Goal: Information Seeking & Learning: Check status

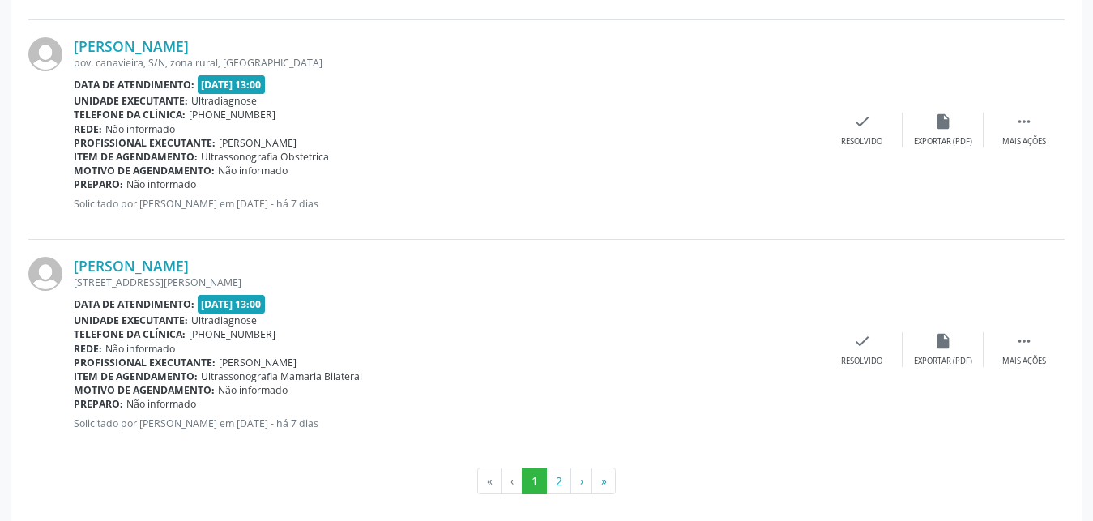
scroll to position [3333, 0]
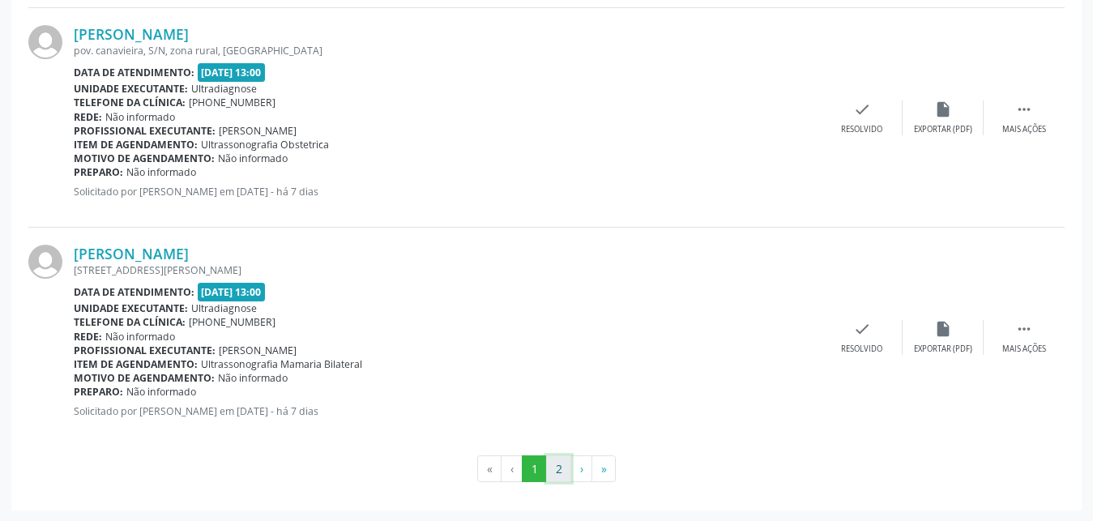
click at [557, 469] on button "2" at bounding box center [558, 469] width 25 height 28
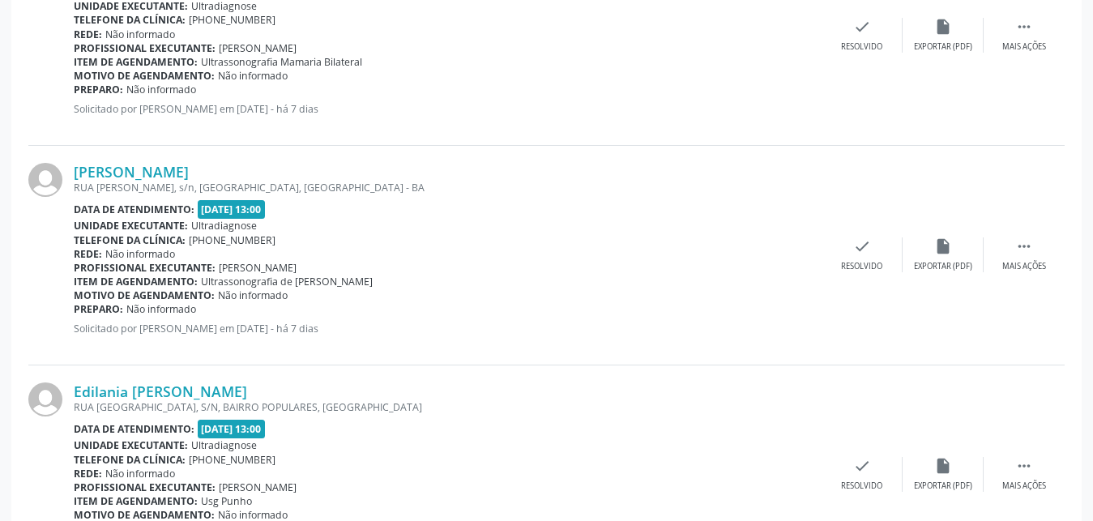
scroll to position [1253, 0]
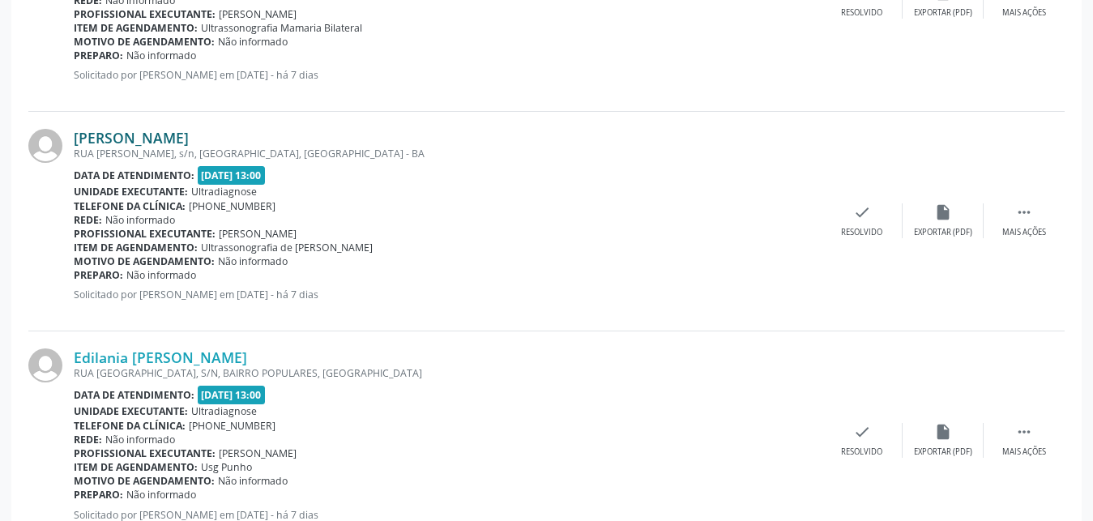
click at [149, 136] on link "[PERSON_NAME]" at bounding box center [131, 138] width 115 height 18
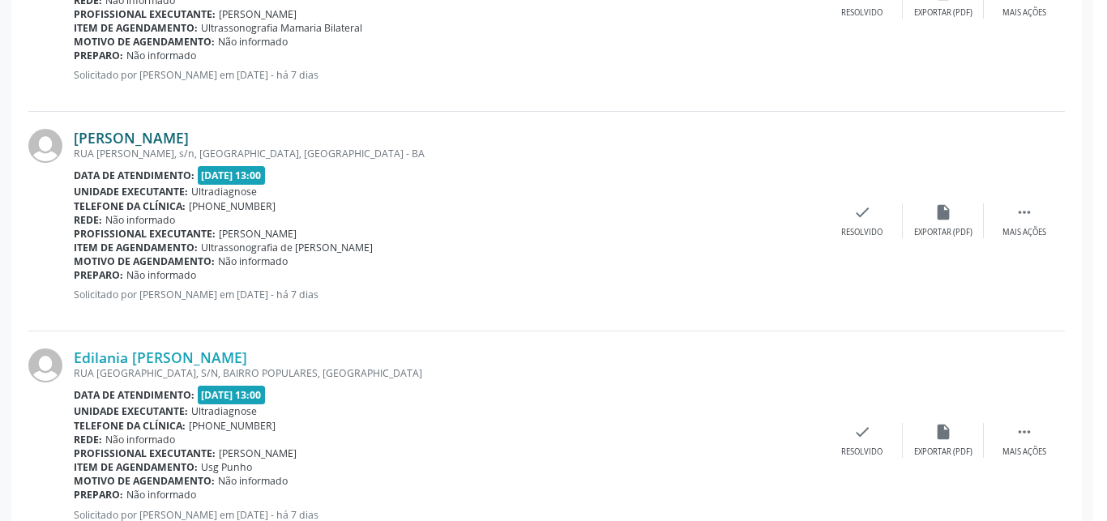
click at [149, 136] on div "Resumo × Carregando OK" at bounding box center [553, 260] width 1107 height 521
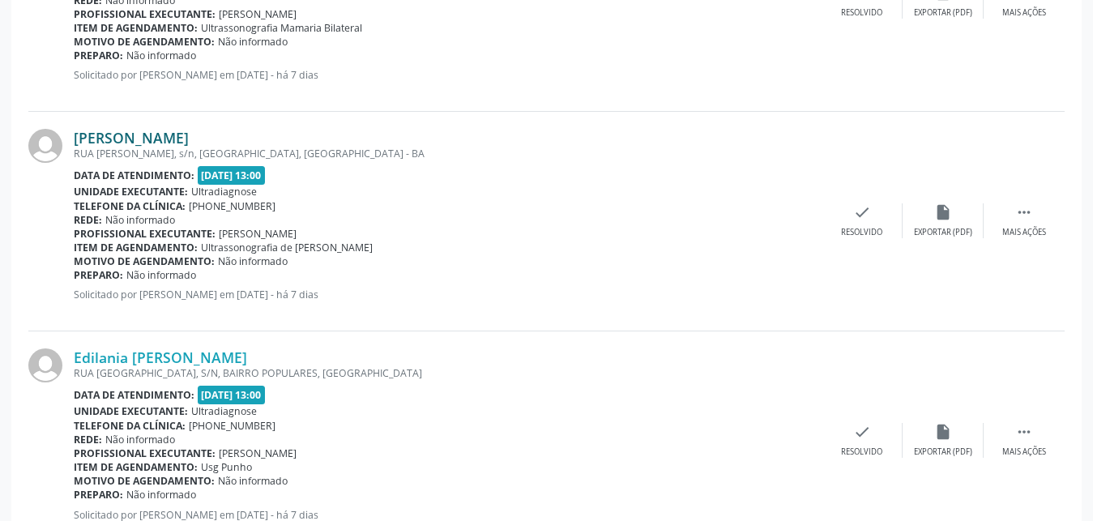
click at [149, 136] on link "[PERSON_NAME]" at bounding box center [131, 138] width 115 height 18
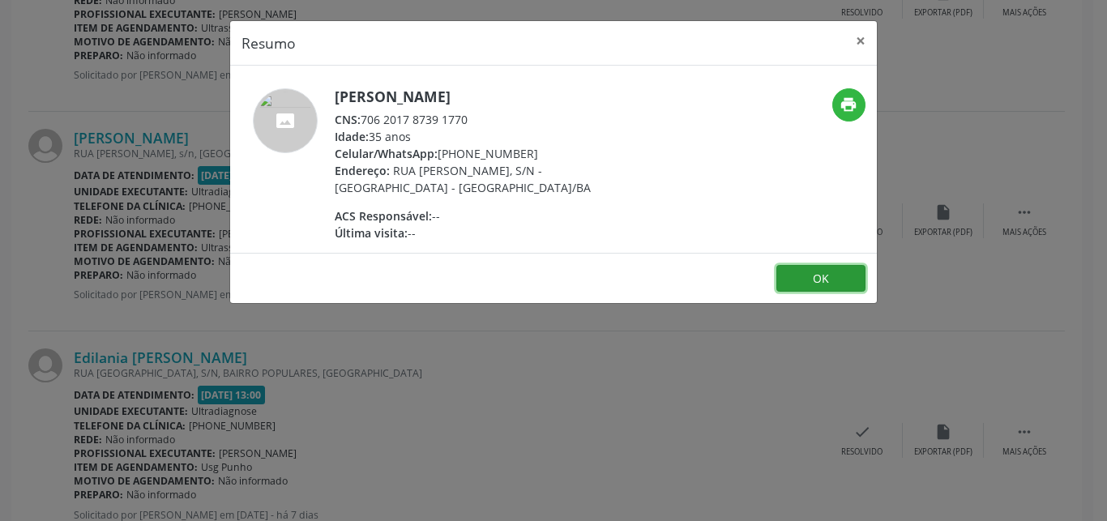
click at [789, 277] on button "OK" at bounding box center [820, 279] width 89 height 28
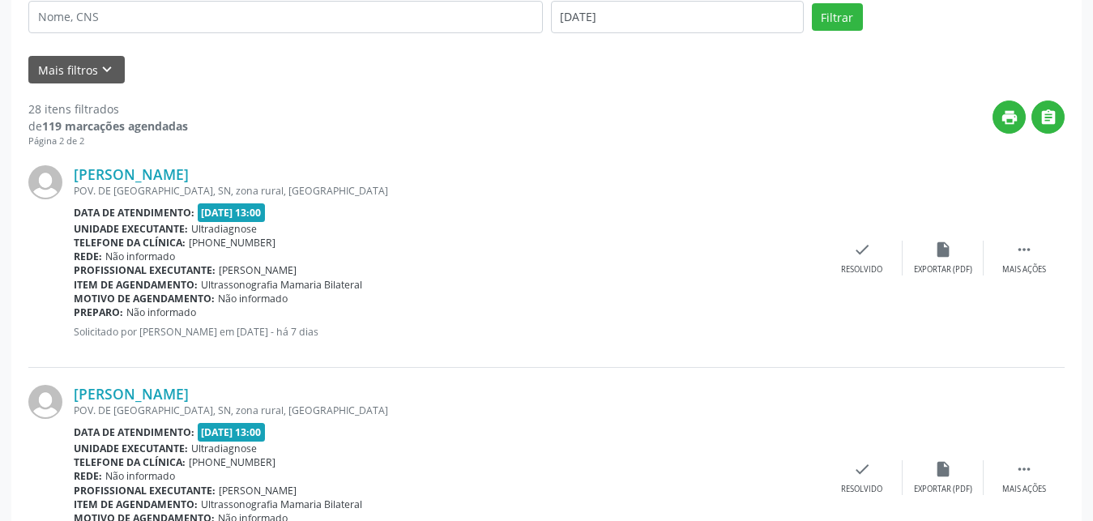
scroll to position [327, 0]
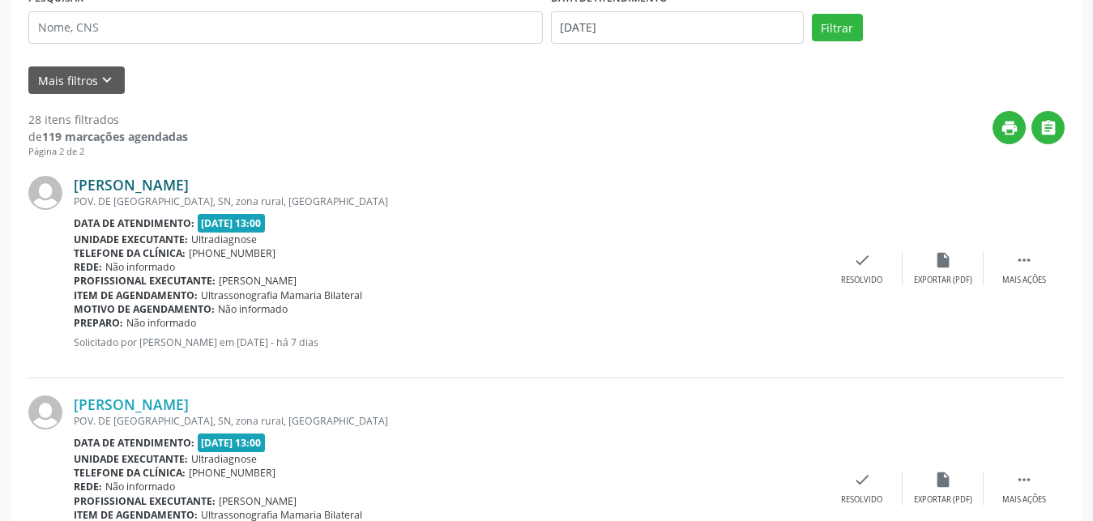
click at [173, 188] on link "[PERSON_NAME]" at bounding box center [131, 185] width 115 height 18
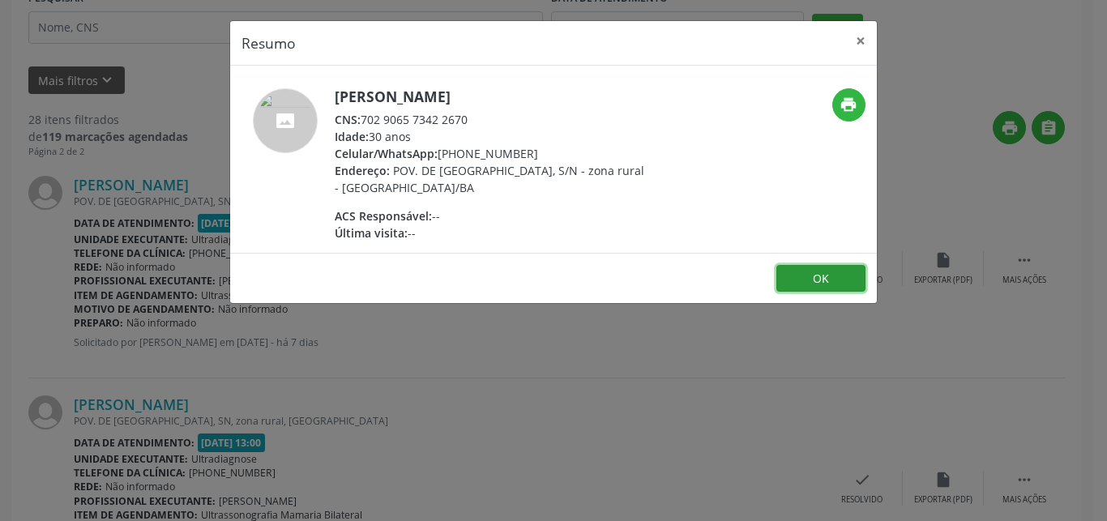
click at [843, 271] on button "OK" at bounding box center [820, 279] width 89 height 28
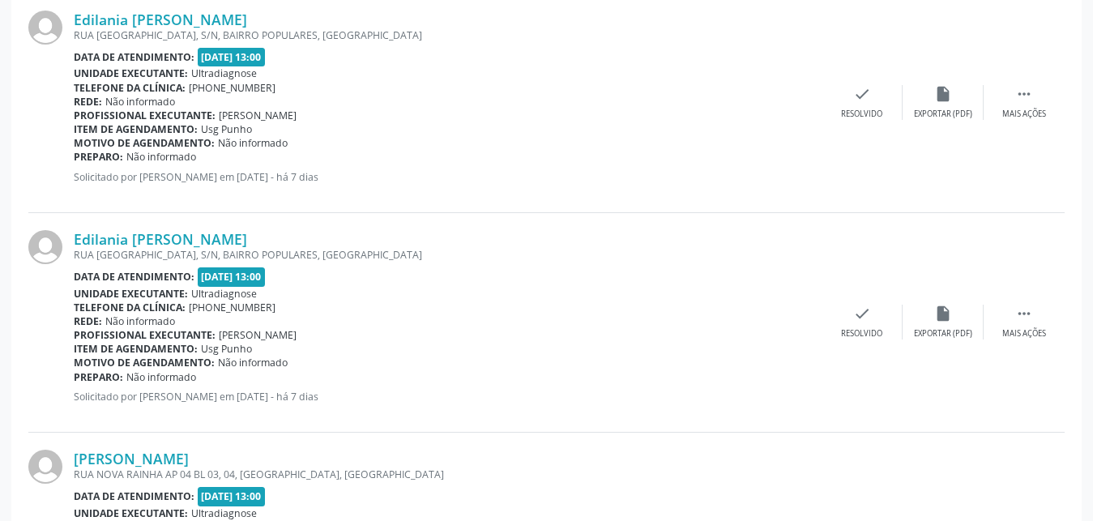
scroll to position [1597, 0]
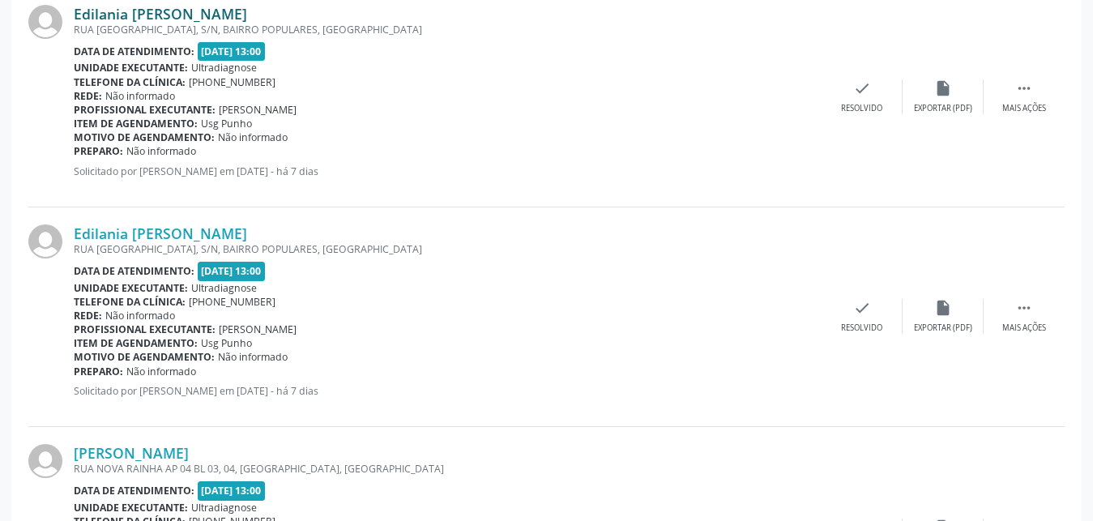
click at [132, 15] on link "Edilania [PERSON_NAME]" at bounding box center [160, 14] width 173 height 18
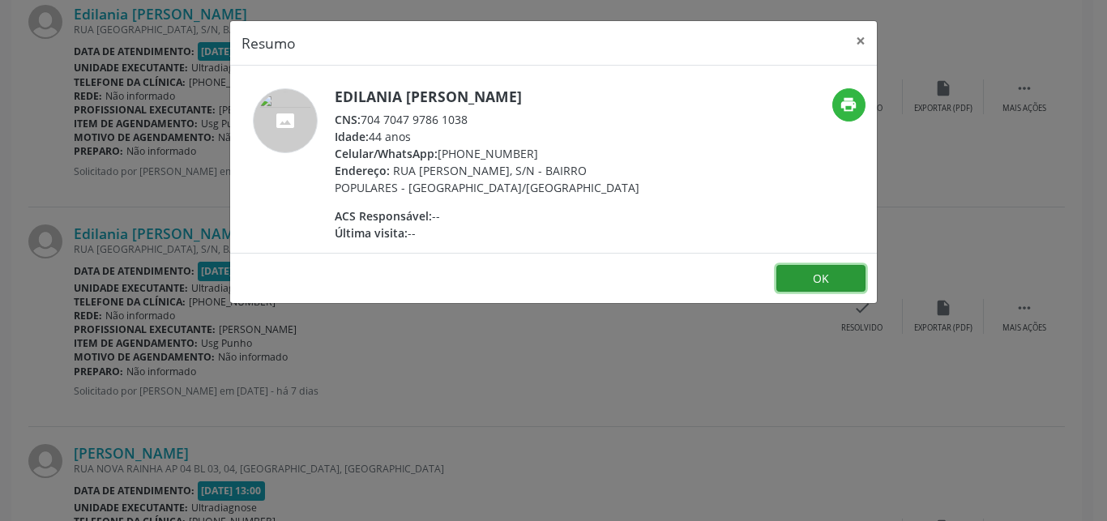
click at [813, 283] on button "OK" at bounding box center [820, 279] width 89 height 28
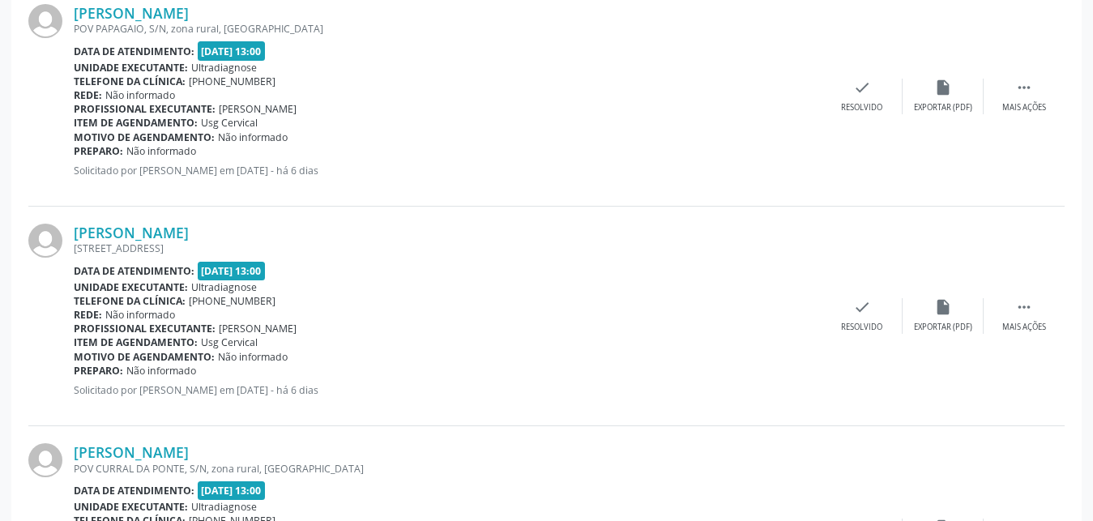
scroll to position [2273, 0]
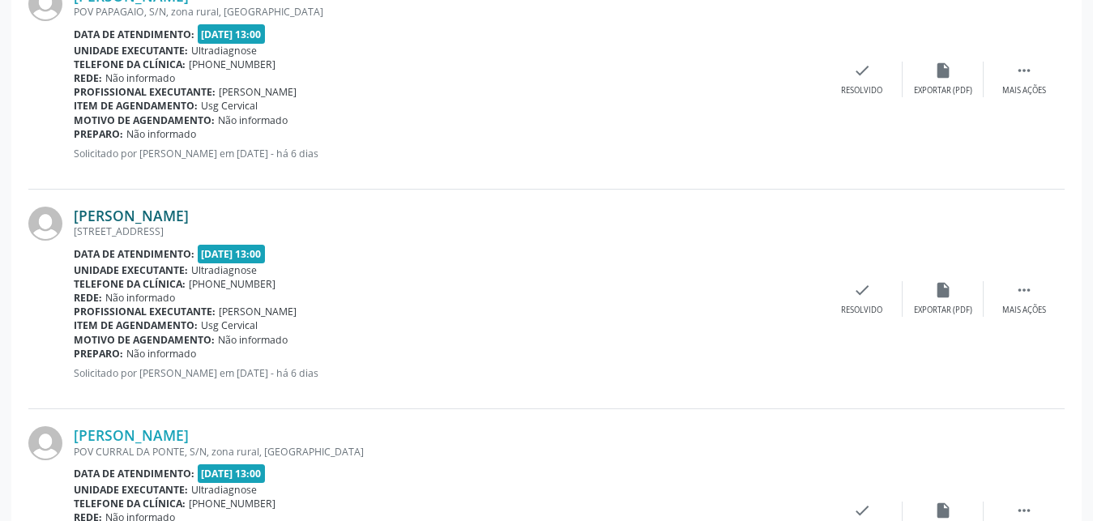
click at [109, 222] on link "[PERSON_NAME]" at bounding box center [131, 216] width 115 height 18
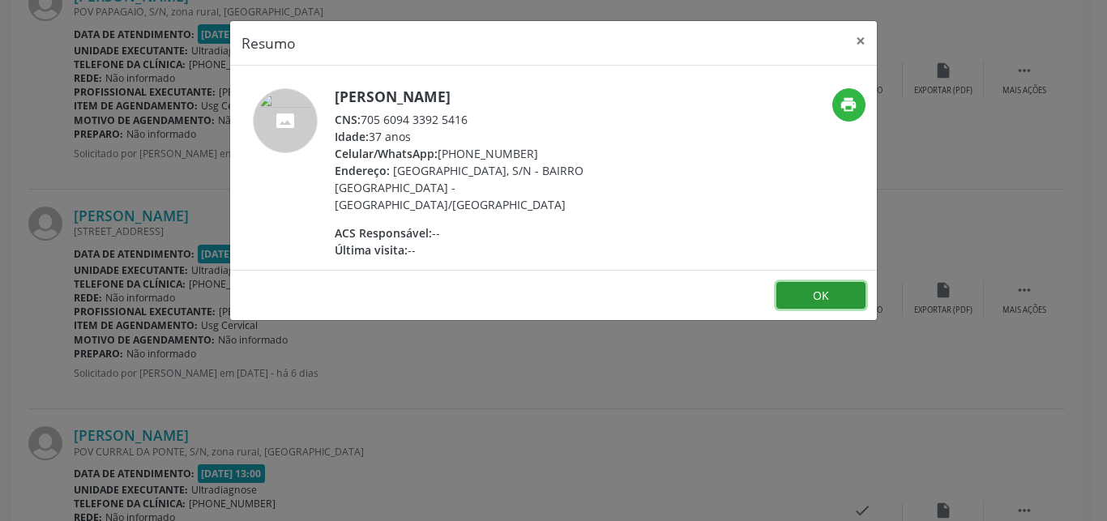
click at [820, 283] on button "OK" at bounding box center [820, 296] width 89 height 28
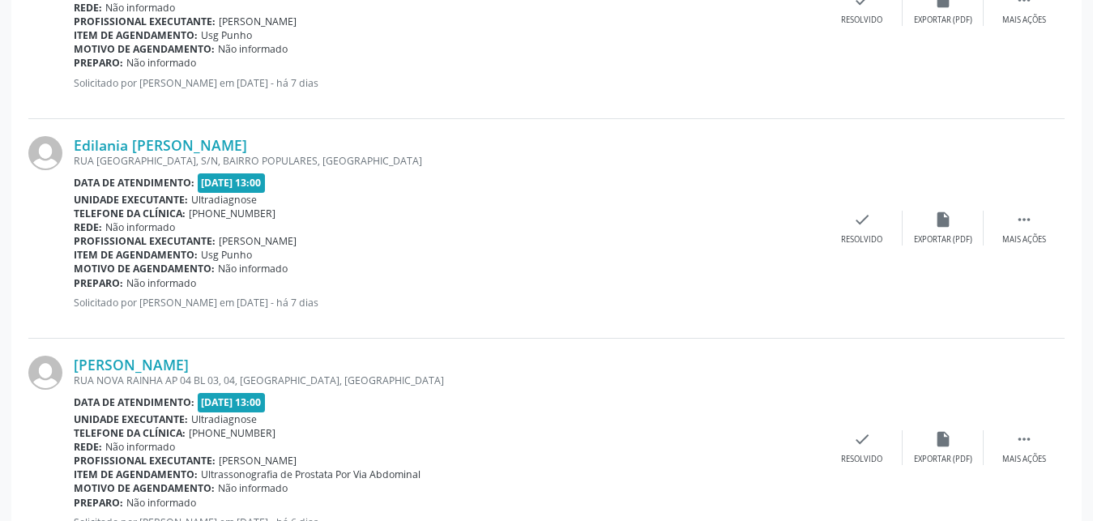
scroll to position [1675, 0]
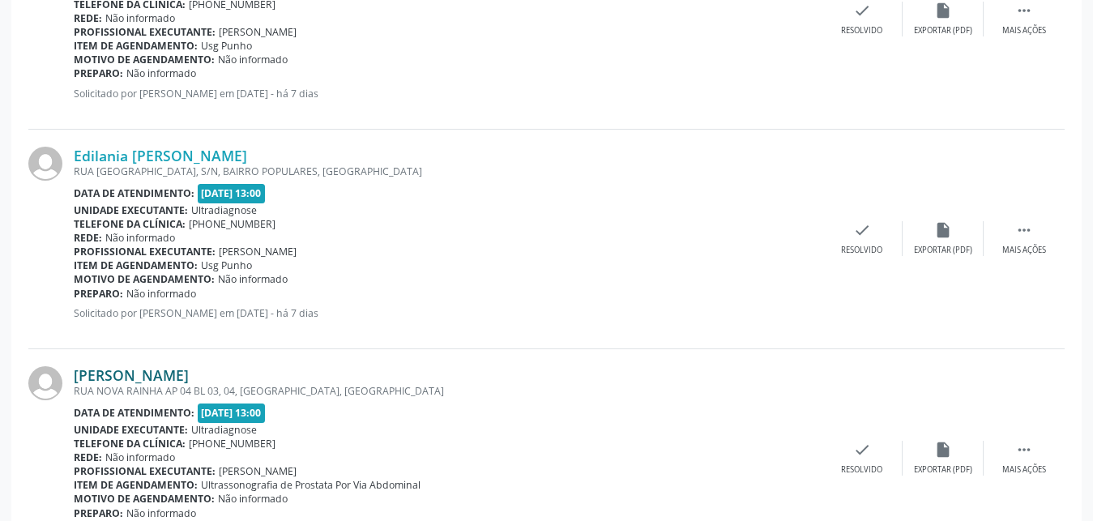
click at [132, 377] on link "[PERSON_NAME]" at bounding box center [131, 375] width 115 height 18
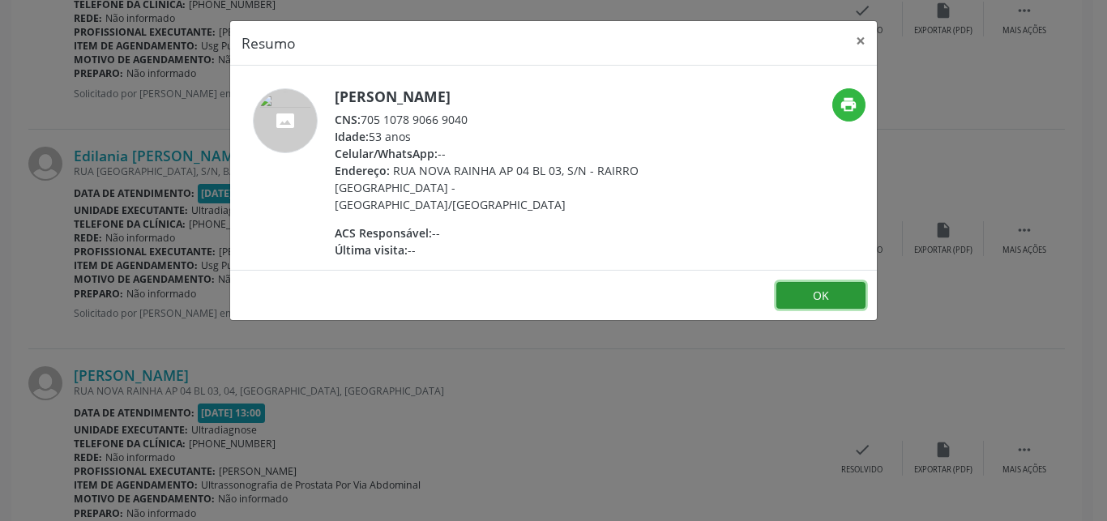
click at [808, 282] on button "OK" at bounding box center [820, 296] width 89 height 28
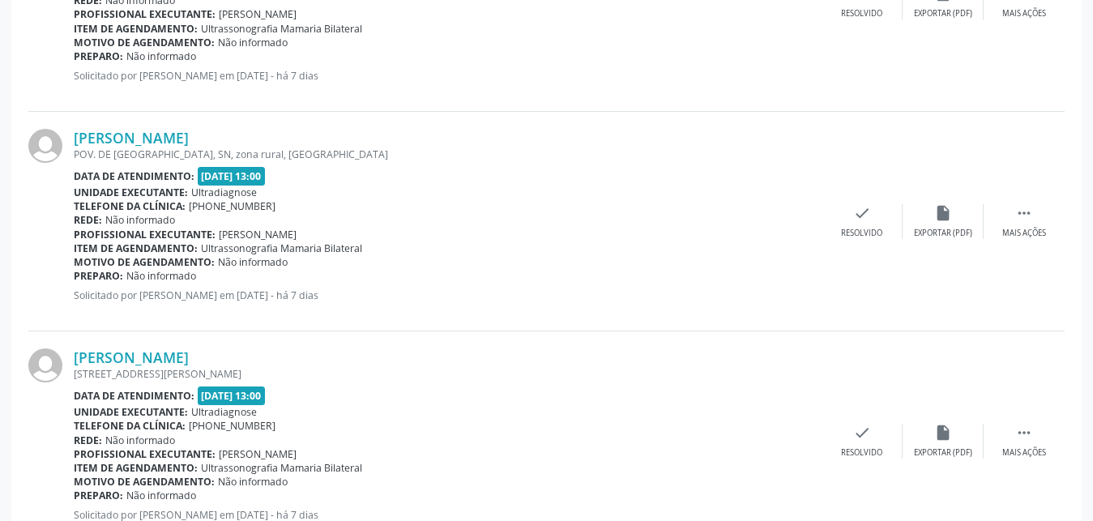
scroll to position [511, 0]
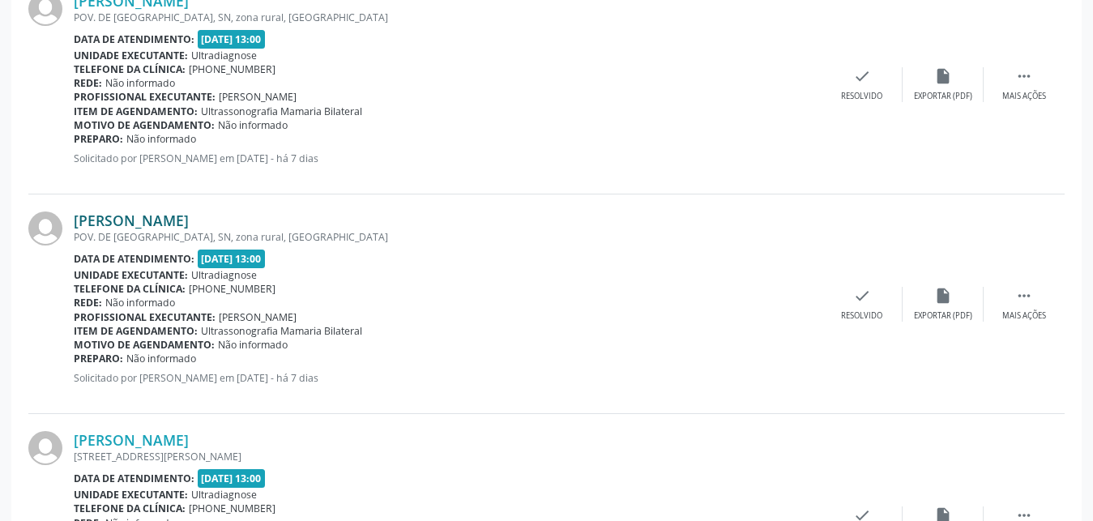
click at [132, 223] on link "[PERSON_NAME]" at bounding box center [131, 220] width 115 height 18
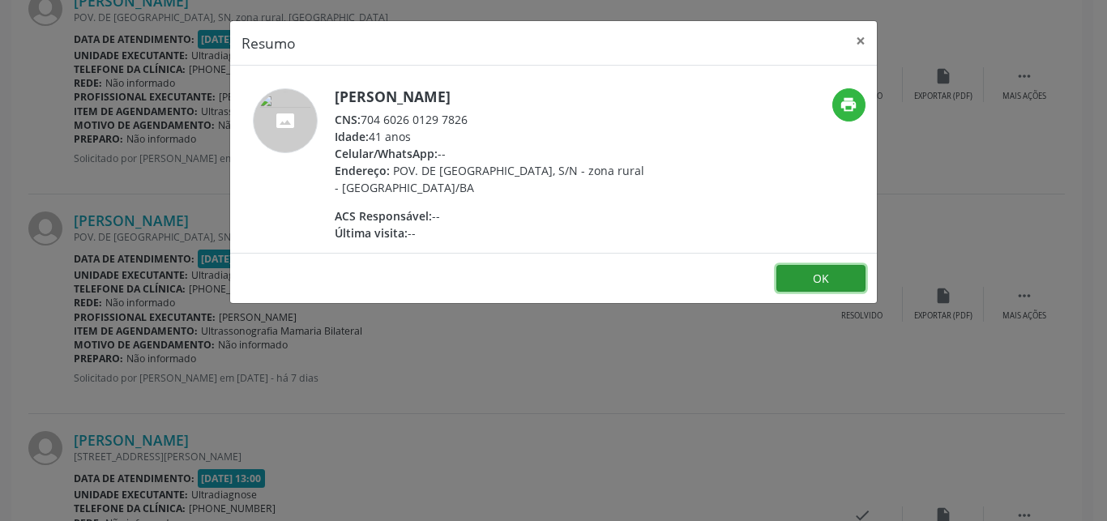
click at [834, 279] on button "OK" at bounding box center [820, 279] width 89 height 28
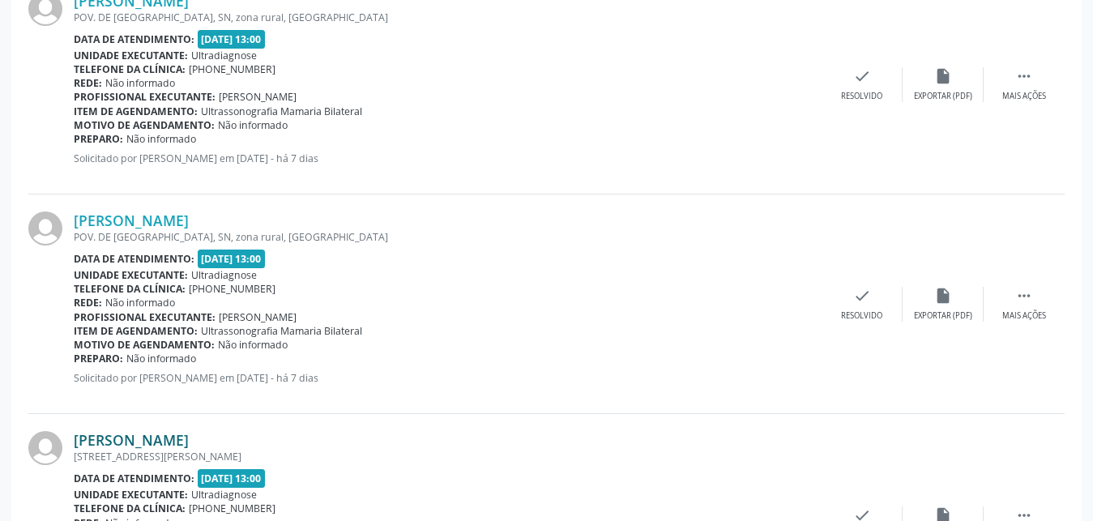
click at [106, 446] on link "[PERSON_NAME]" at bounding box center [131, 440] width 115 height 18
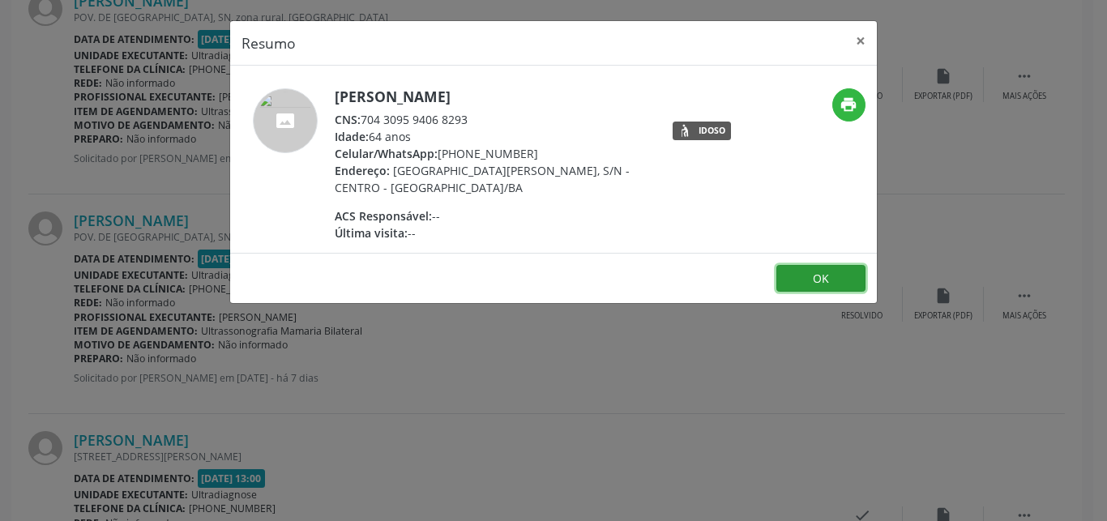
click at [839, 277] on button "OK" at bounding box center [820, 279] width 89 height 28
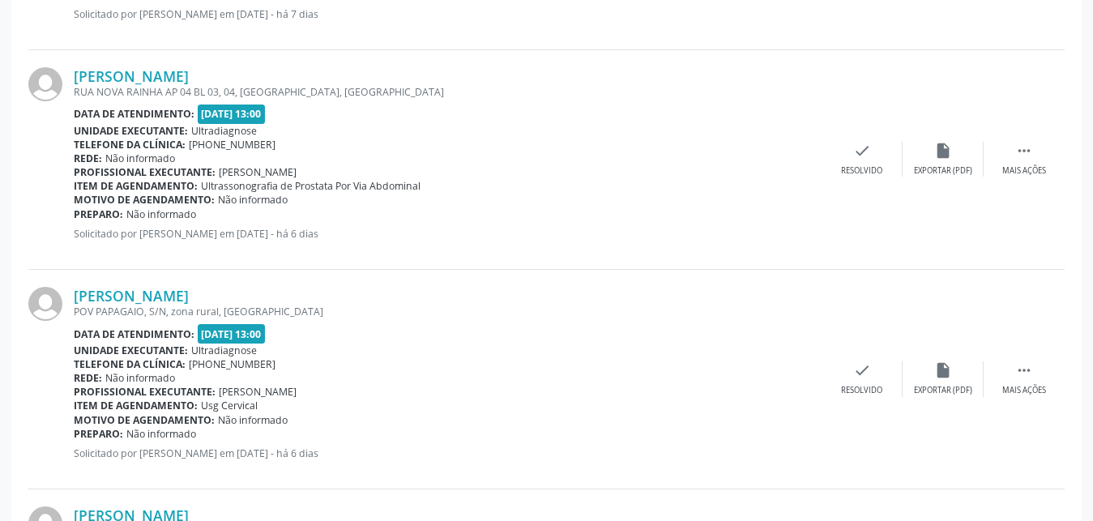
scroll to position [2056, 0]
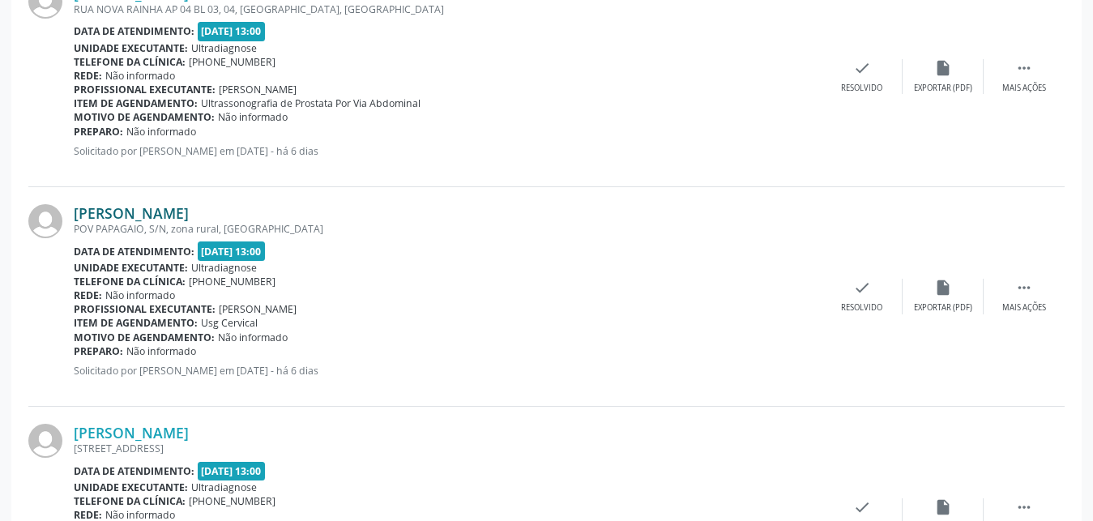
click at [155, 214] on link "[PERSON_NAME]" at bounding box center [131, 213] width 115 height 18
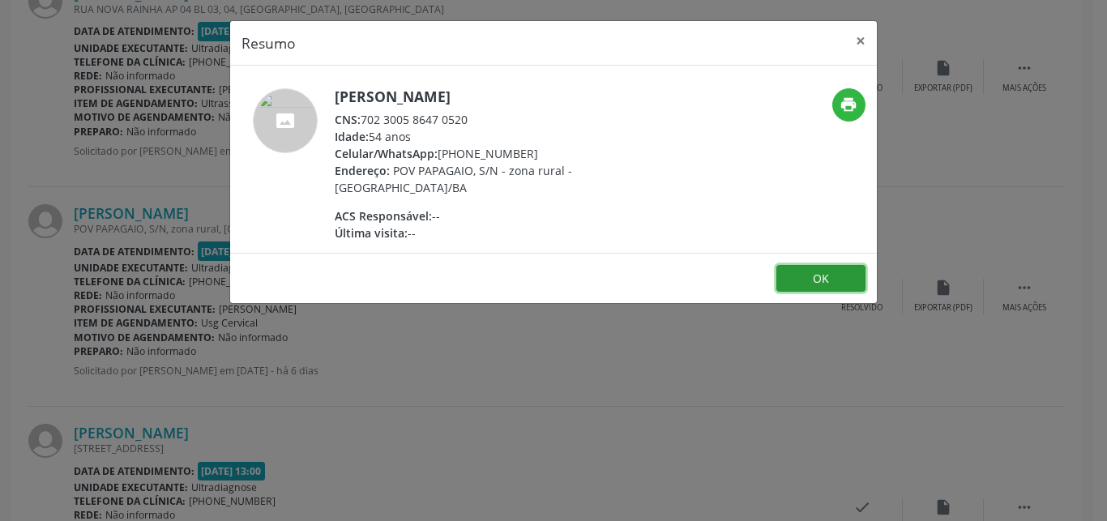
click at [826, 275] on button "OK" at bounding box center [820, 279] width 89 height 28
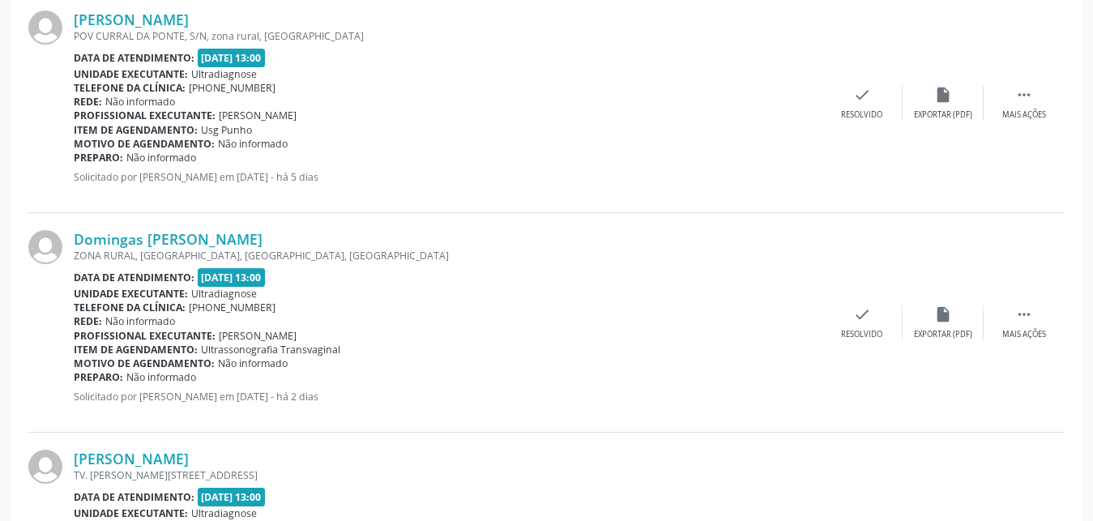
scroll to position [2894, 0]
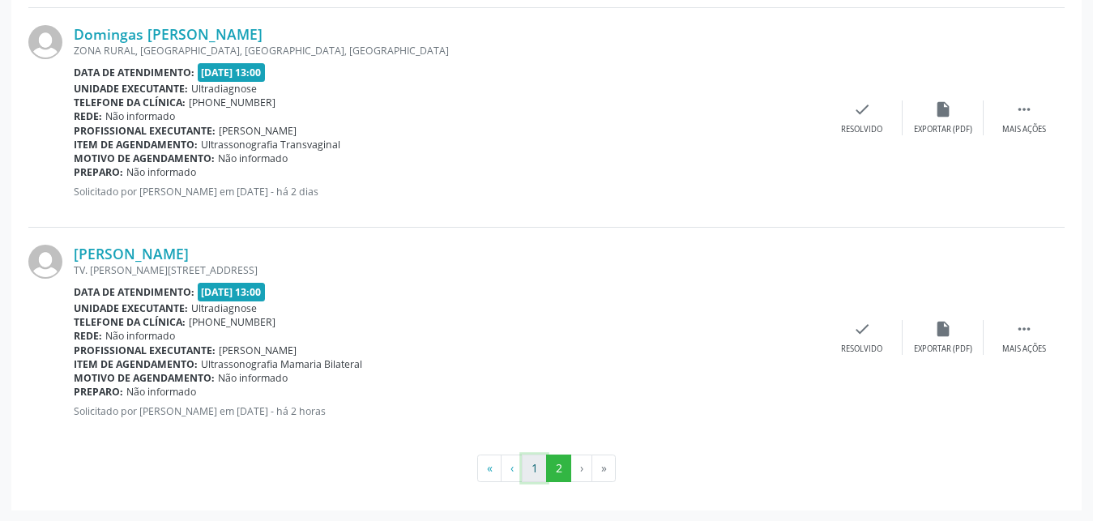
click at [532, 463] on button "1" at bounding box center [534, 468] width 25 height 28
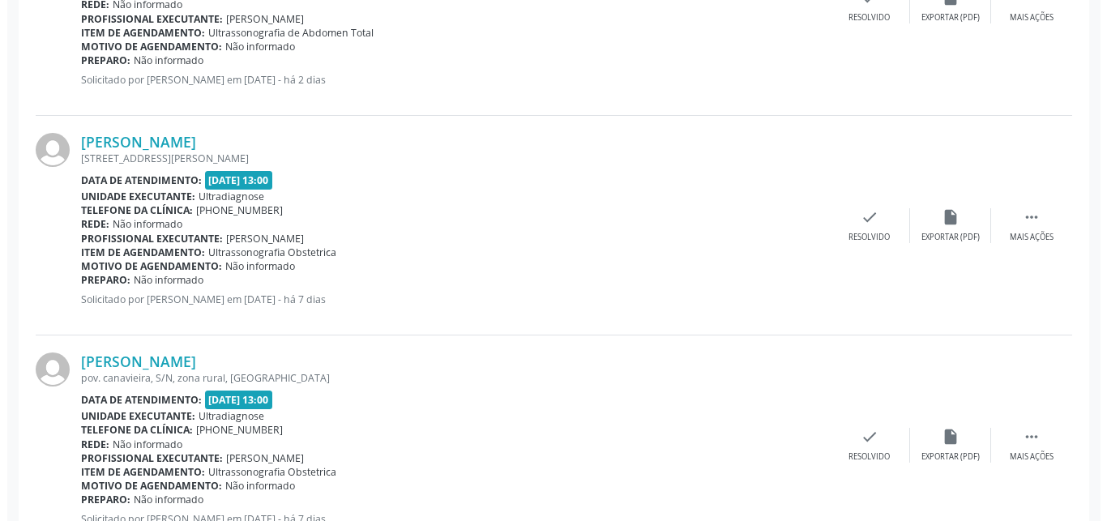
scroll to position [3088, 0]
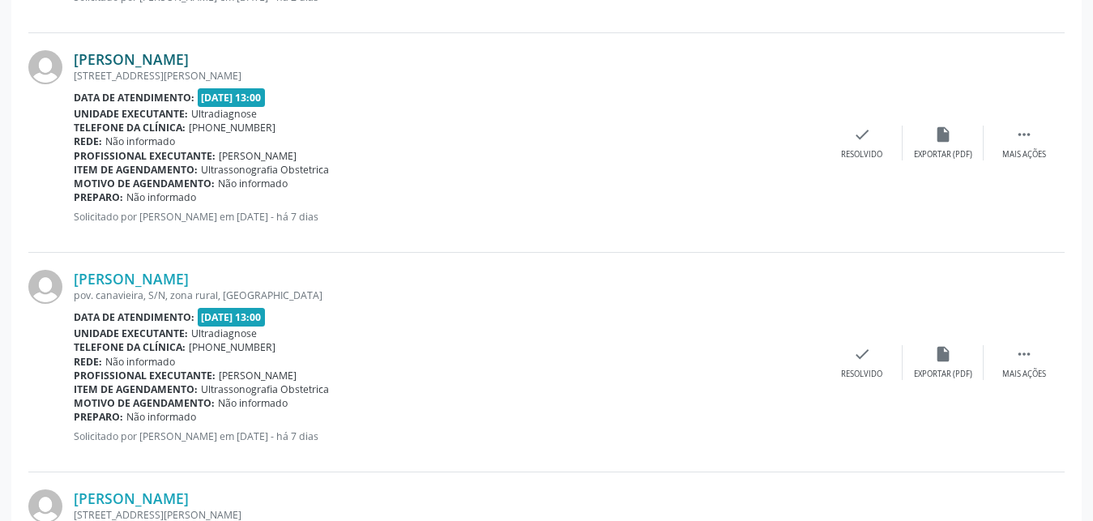
click at [129, 66] on link "[PERSON_NAME]" at bounding box center [131, 59] width 115 height 18
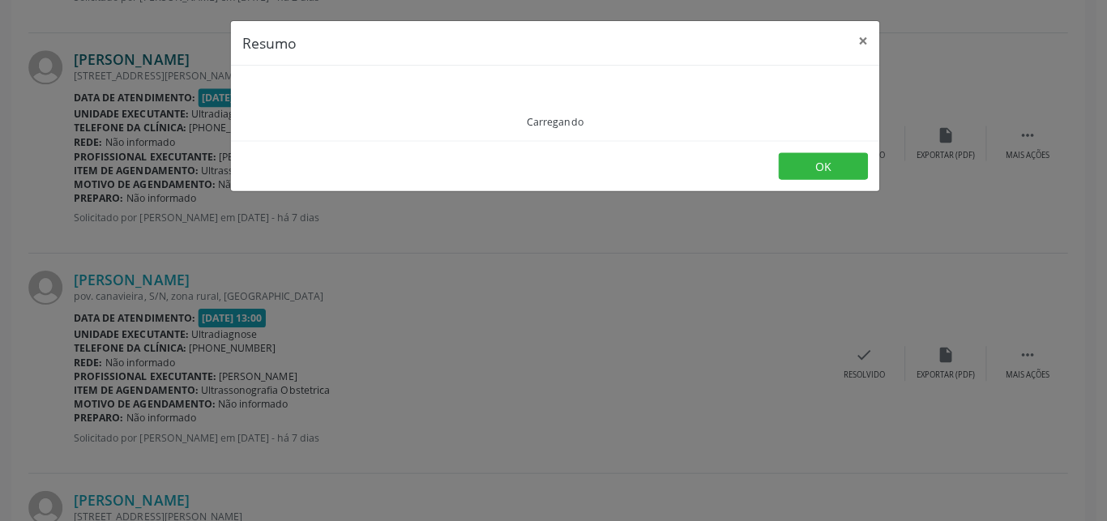
click at [129, 66] on div "Resumo × Carregando OK" at bounding box center [553, 260] width 1107 height 521
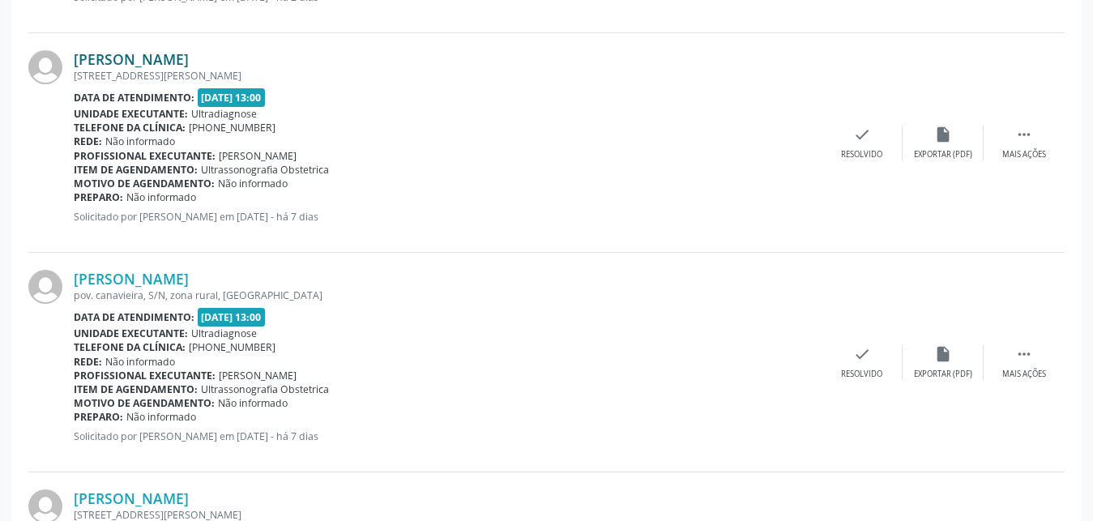
click at [129, 66] on link "[PERSON_NAME]" at bounding box center [131, 59] width 115 height 18
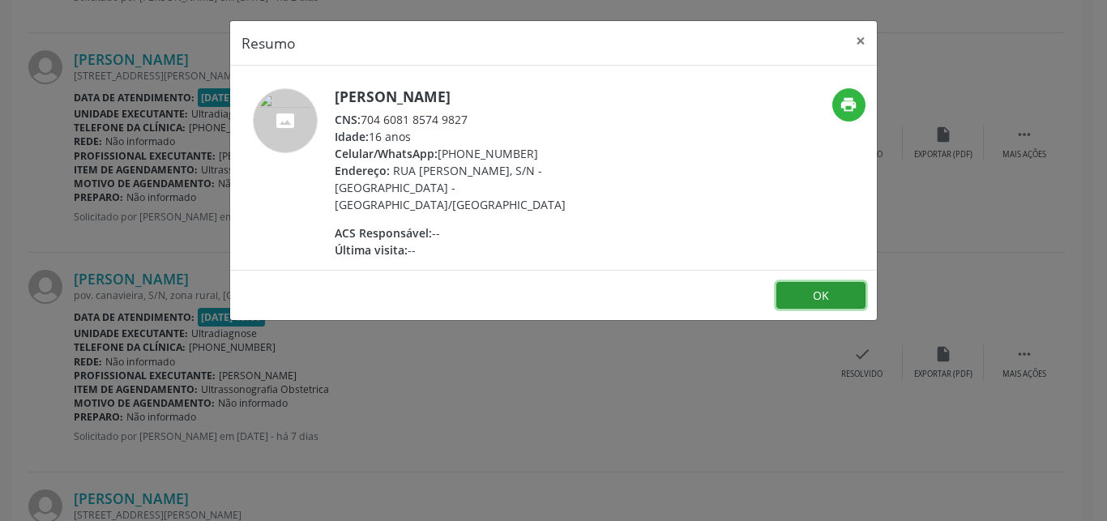
click at [829, 282] on button "OK" at bounding box center [820, 296] width 89 height 28
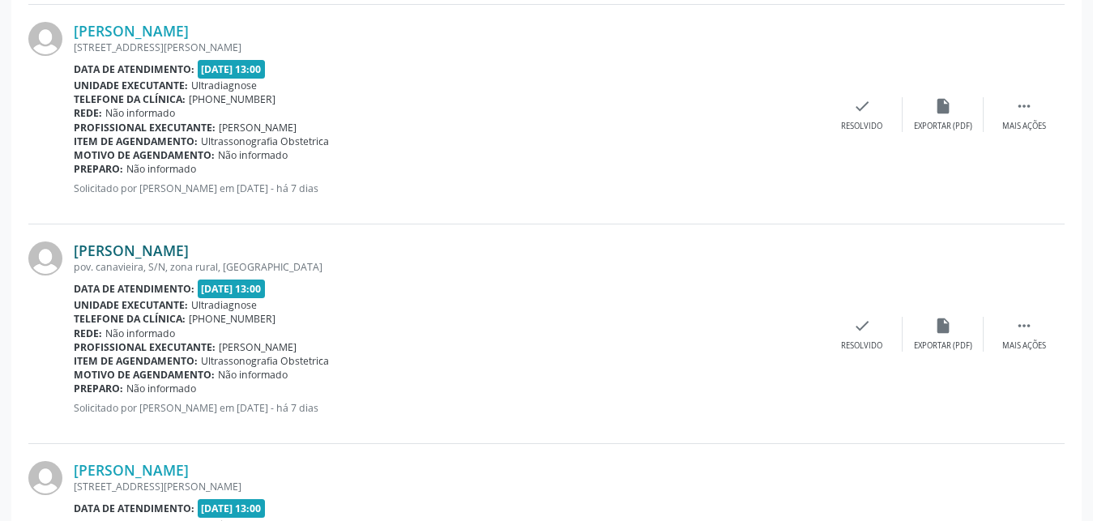
click at [90, 283] on div "[PERSON_NAME] [GEOGRAPHIC_DATA] canavieira, S/N, zona rural, [GEOGRAPHIC_DATA] …" at bounding box center [448, 333] width 748 height 185
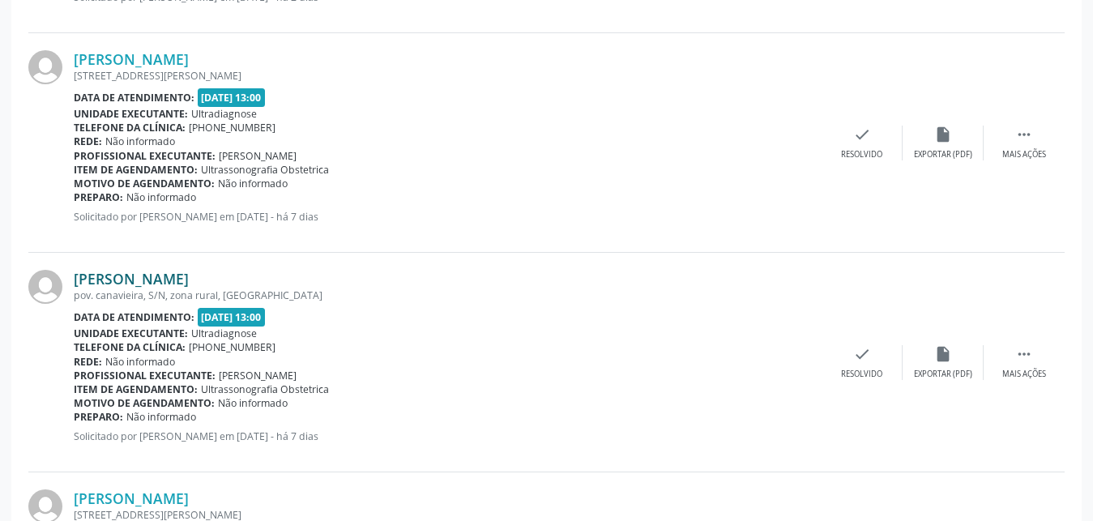
click at [118, 278] on link "[PERSON_NAME]" at bounding box center [131, 279] width 115 height 18
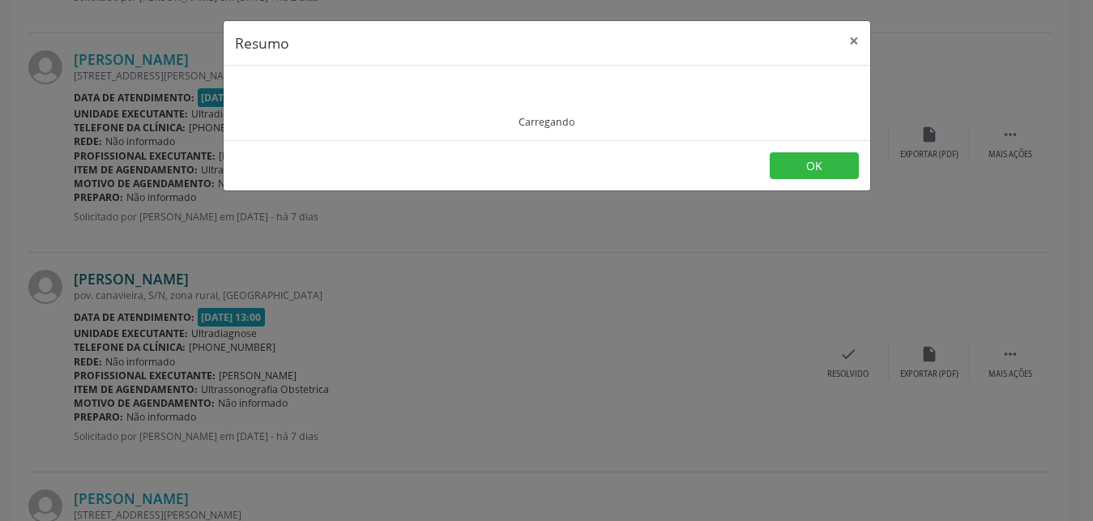
scroll to position [3171, 0]
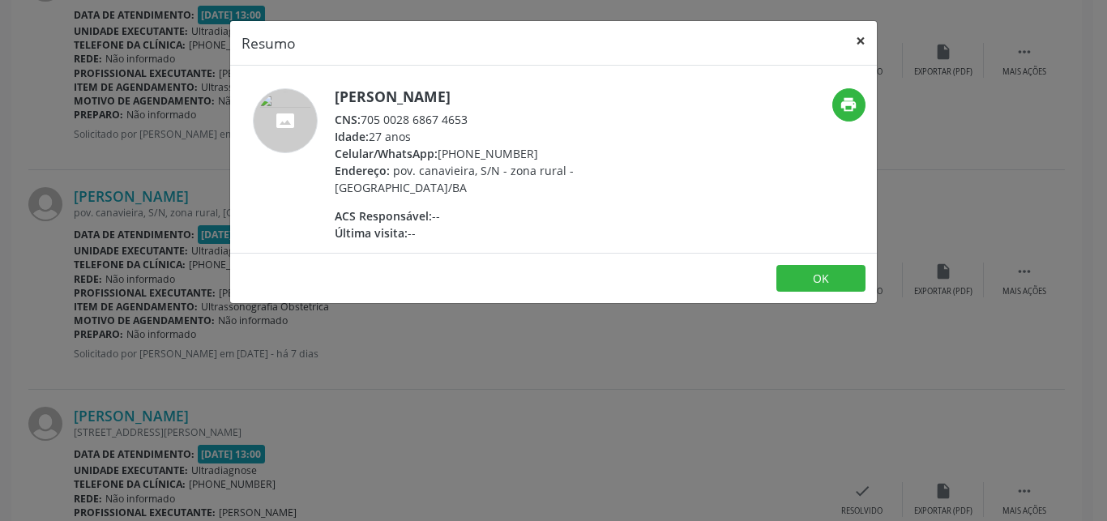
click at [864, 44] on button "×" at bounding box center [860, 41] width 32 height 40
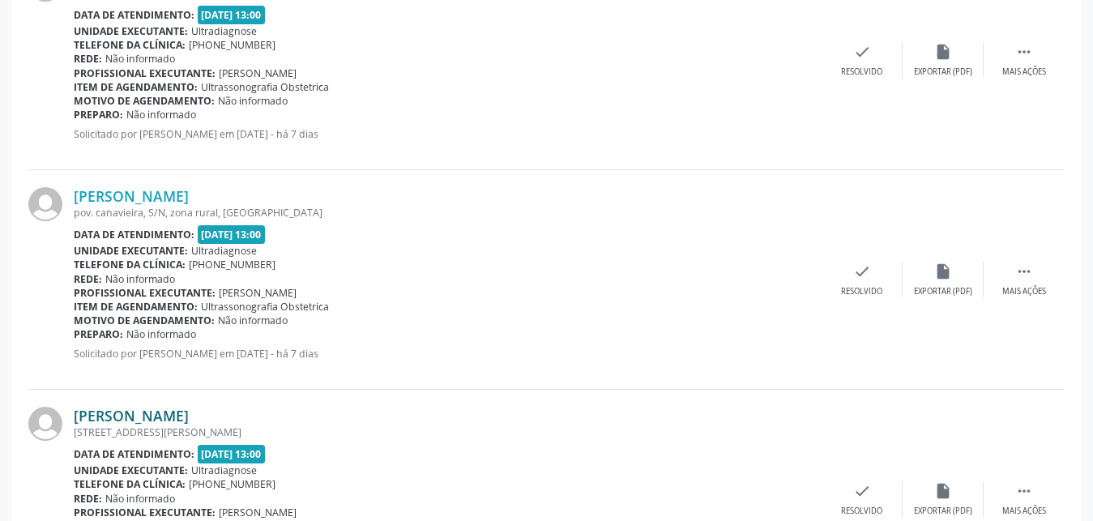
click at [100, 420] on link "[PERSON_NAME]" at bounding box center [131, 416] width 115 height 18
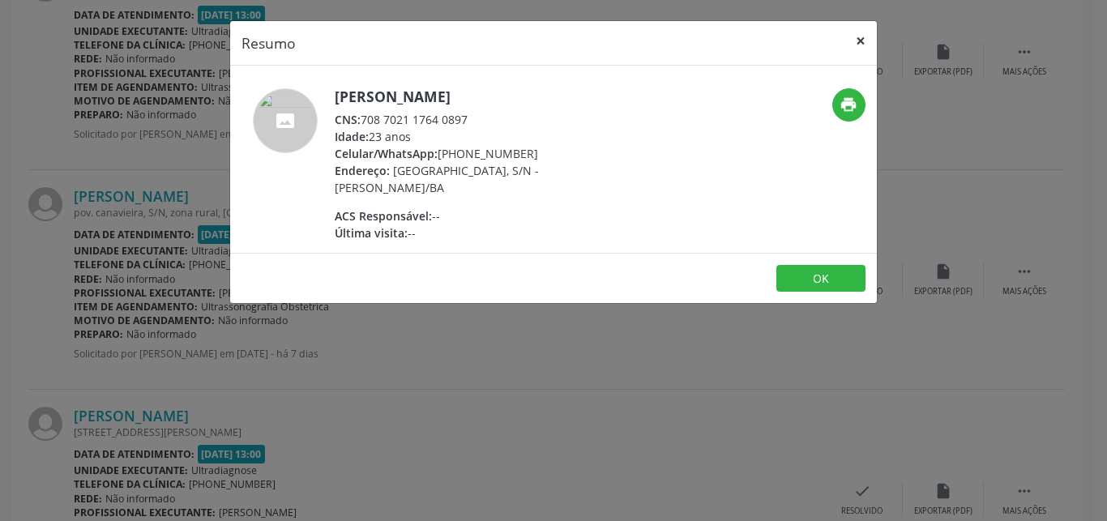
click at [857, 53] on button "×" at bounding box center [860, 41] width 32 height 40
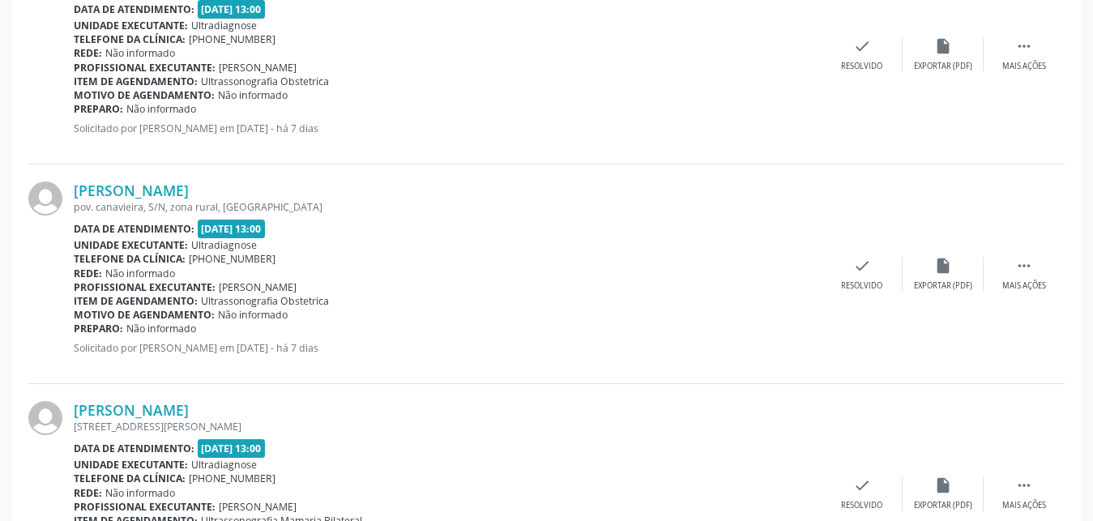
scroll to position [3333, 0]
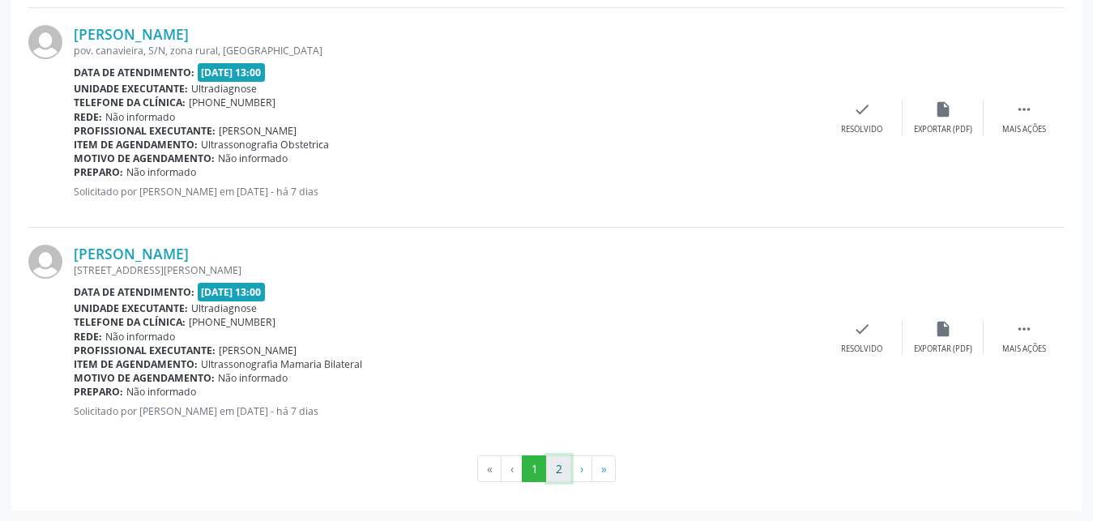
click at [554, 469] on button "2" at bounding box center [558, 469] width 25 height 28
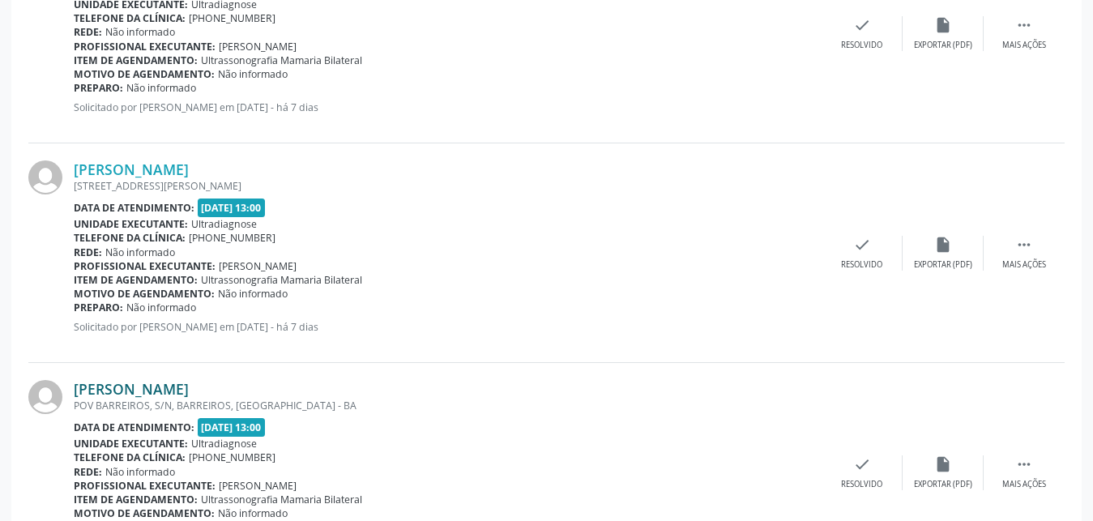
scroll to position [699, 0]
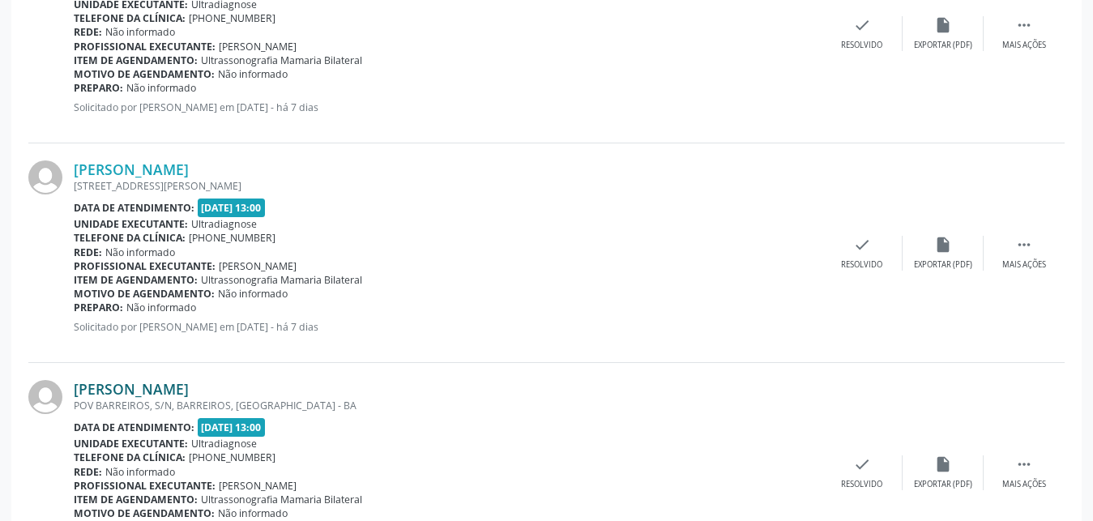
click at [181, 473] on div "[PERSON_NAME] POV BARREIROS, S/N, BARREIROS, [GEOGRAPHIC_DATA] Data de atendime…" at bounding box center [448, 472] width 748 height 185
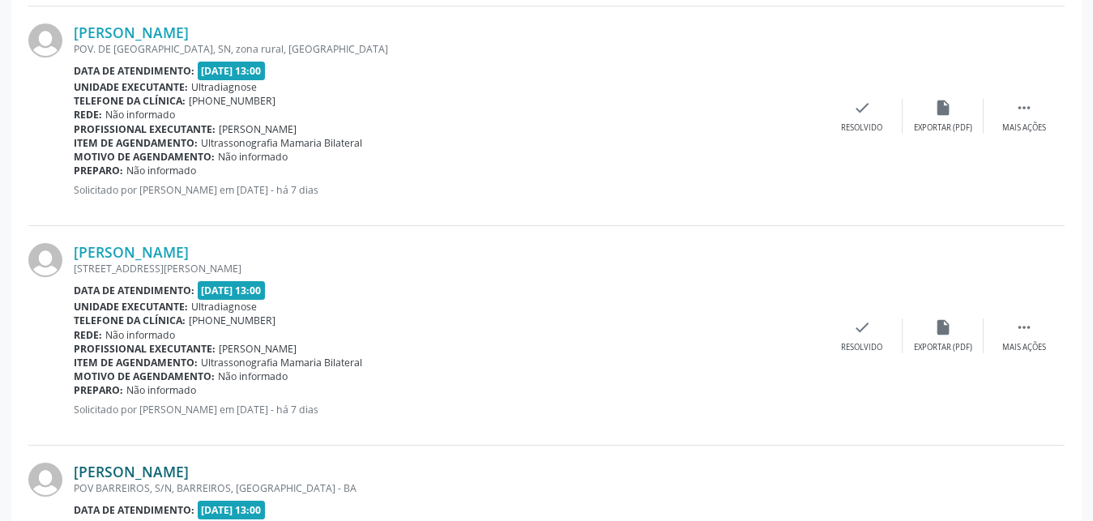
click at [189, 466] on link "[PERSON_NAME]" at bounding box center [131, 472] width 115 height 18
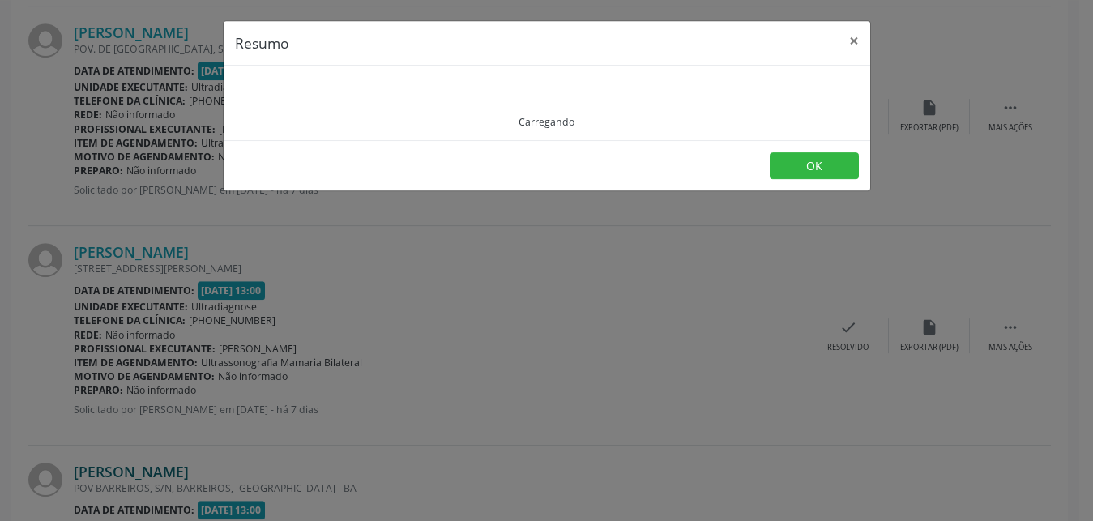
scroll to position [782, 0]
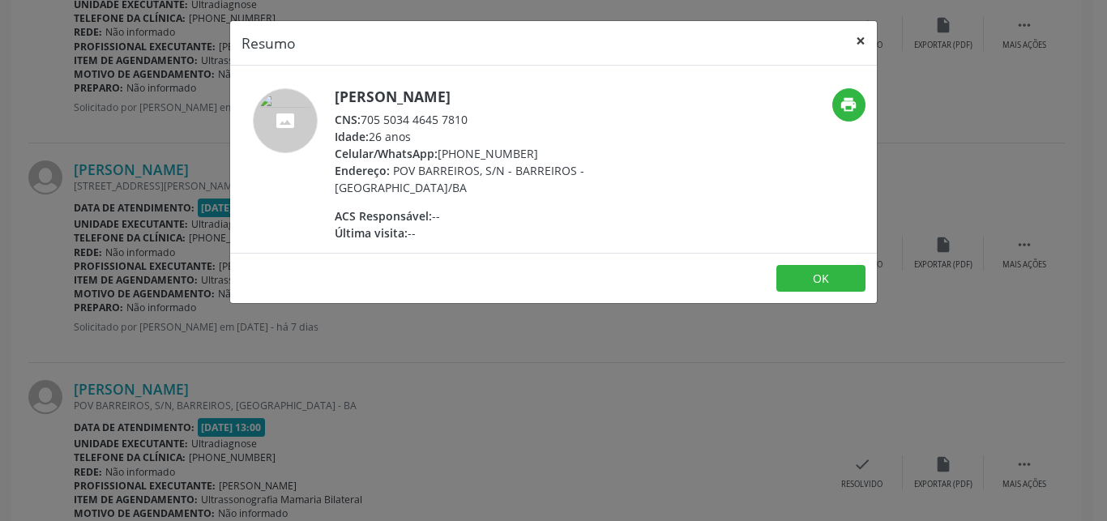
click at [865, 45] on button "×" at bounding box center [860, 41] width 32 height 40
click at [865, 66] on div "[PERSON_NAME] CNS: 705 5034 4645 7810 Idade: 26 anos Celular/WhatsApp: [PHONE_N…" at bounding box center [553, 159] width 646 height 187
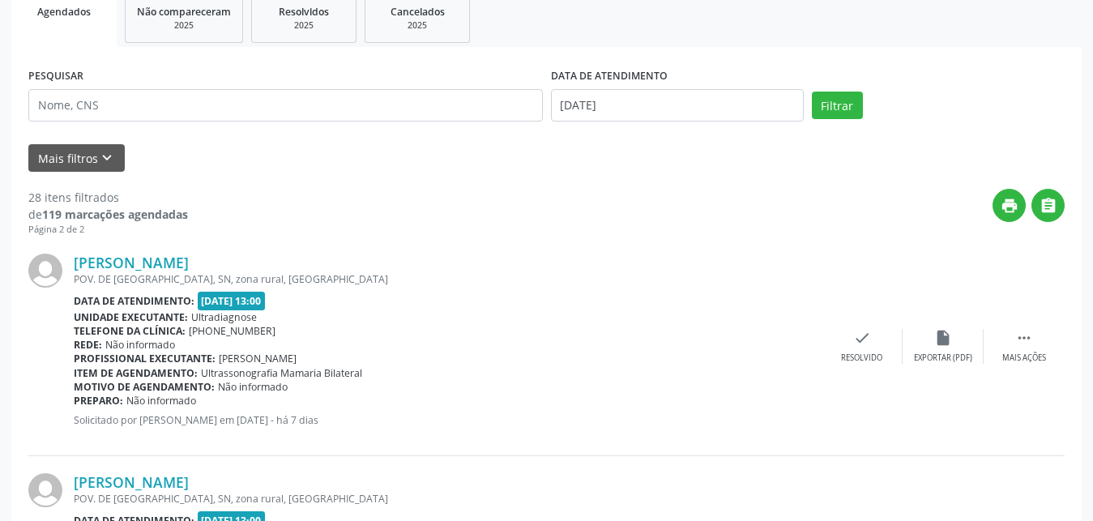
scroll to position [0, 0]
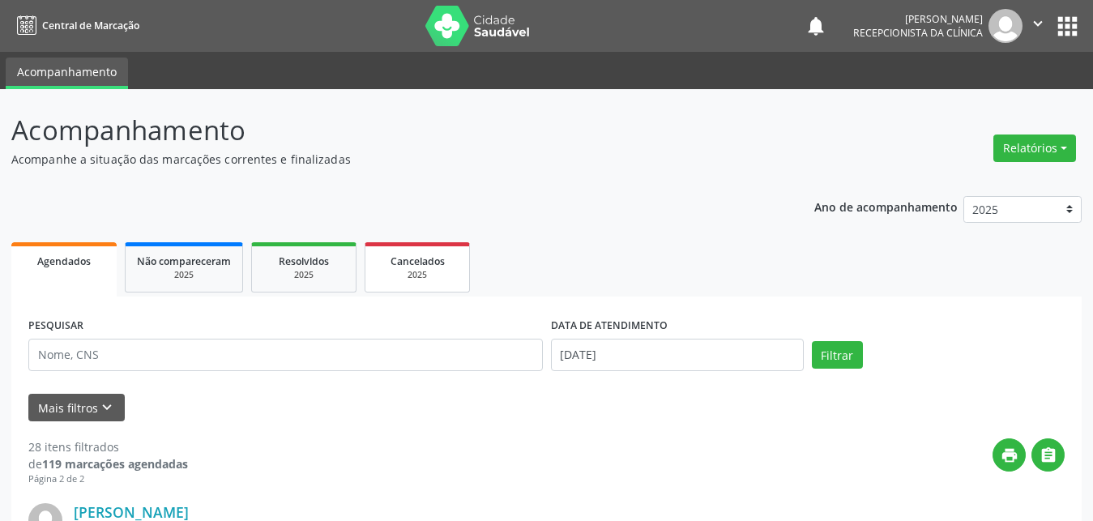
click at [430, 272] on div "2025" at bounding box center [417, 275] width 81 height 12
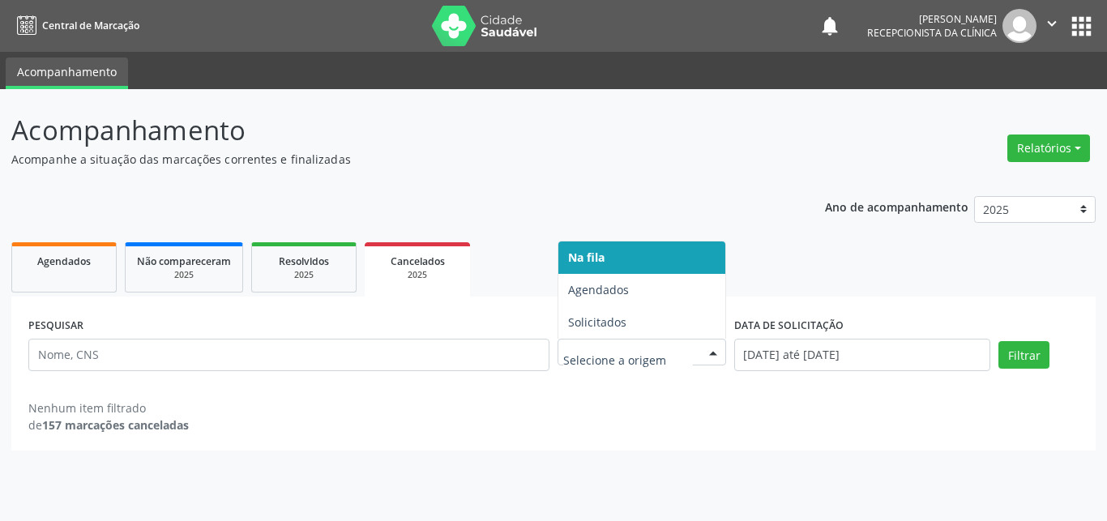
click at [707, 350] on div at bounding box center [713, 353] width 24 height 28
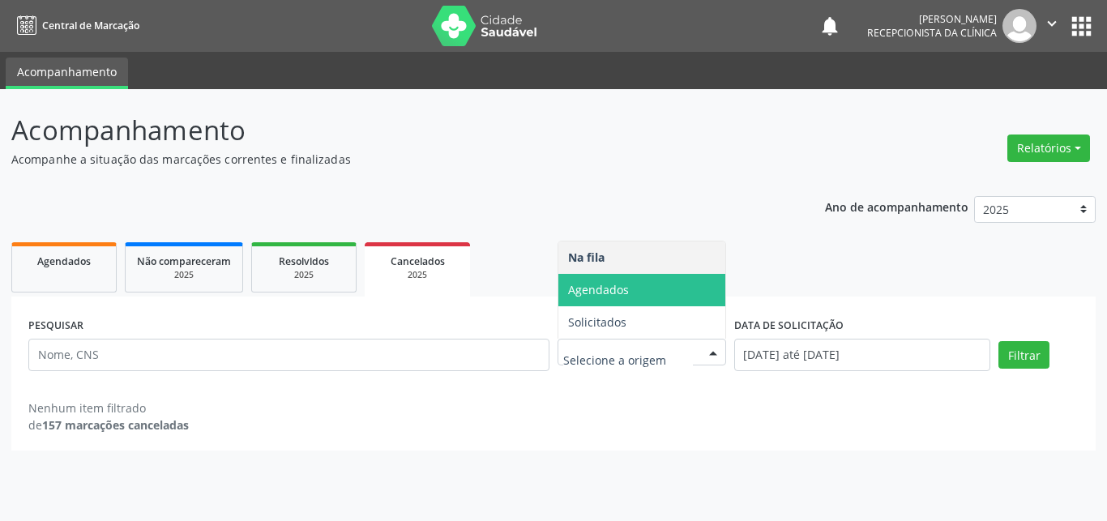
click at [592, 290] on span "Agendados" at bounding box center [598, 289] width 61 height 15
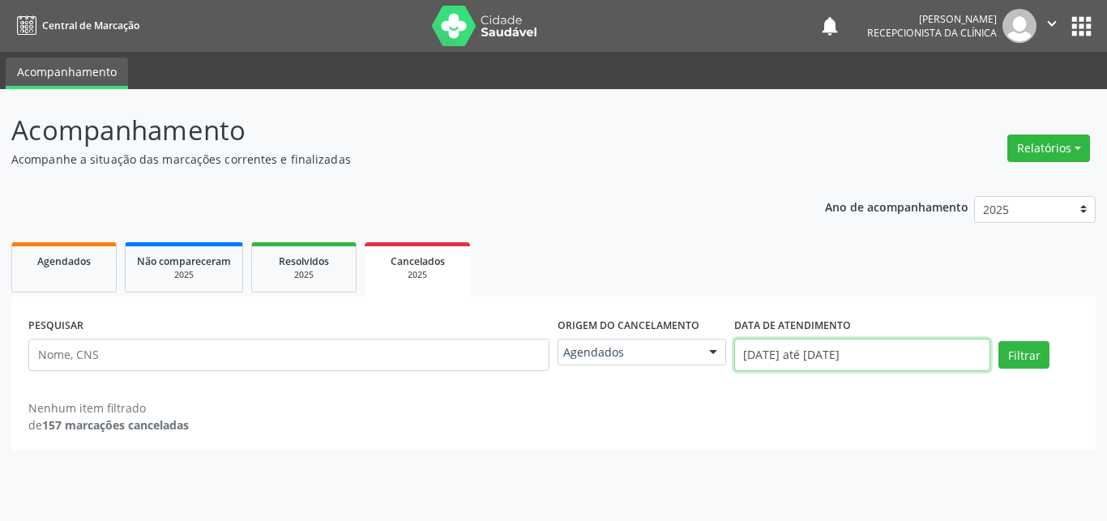
click at [826, 351] on input "[DATE] até [DATE]" at bounding box center [862, 355] width 257 height 32
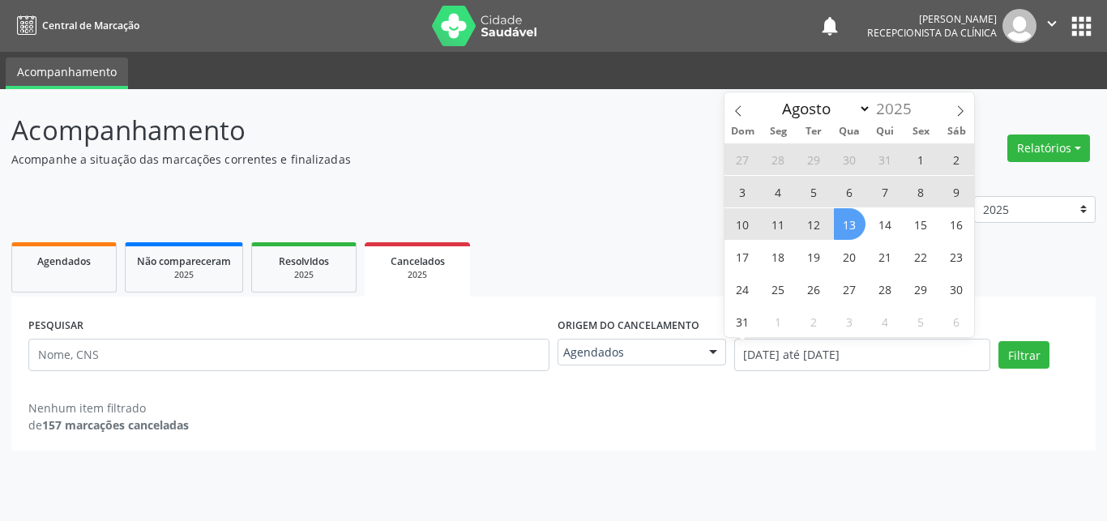
click at [840, 214] on span "13" at bounding box center [850, 224] width 32 height 32
type input "[DATE]"
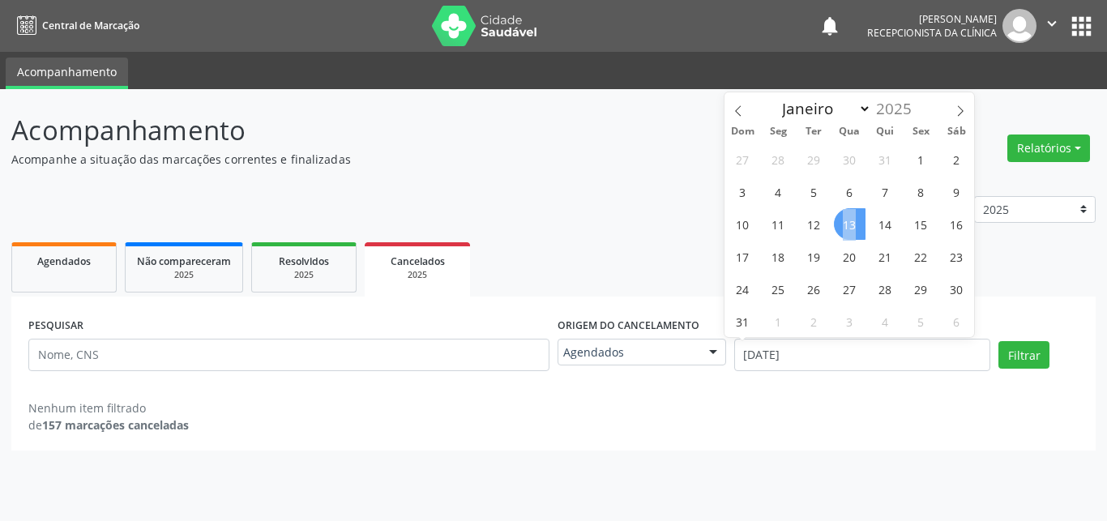
click at [840, 214] on span "13" at bounding box center [850, 224] width 32 height 32
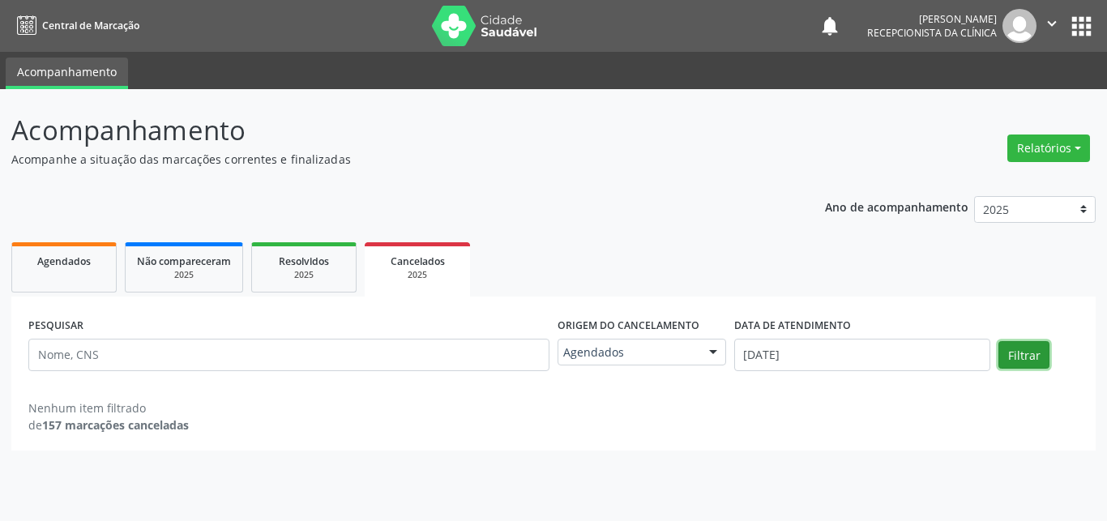
click at [1027, 349] on button "Filtrar" at bounding box center [1023, 355] width 51 height 28
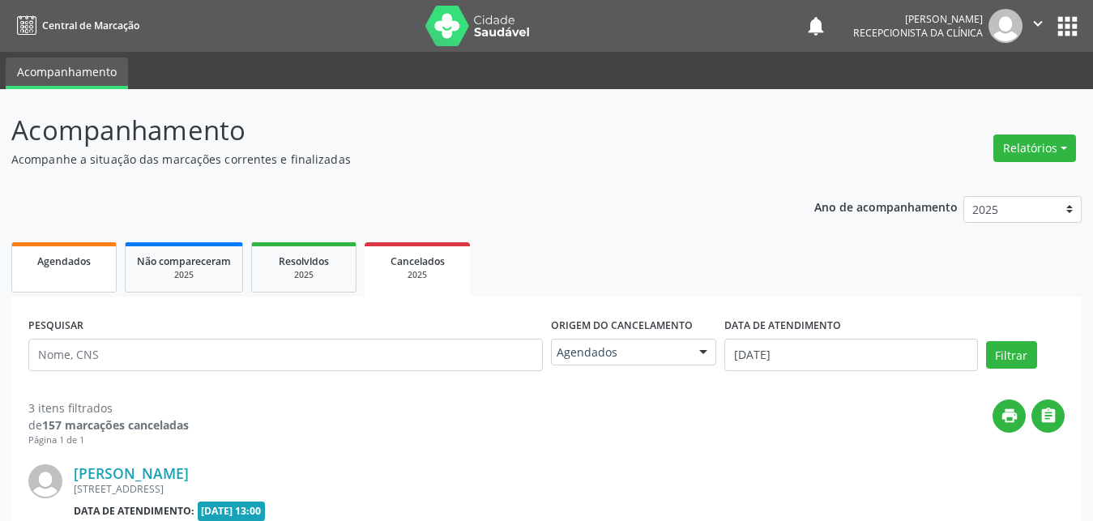
click at [59, 279] on link "Agendados" at bounding box center [63, 267] width 105 height 50
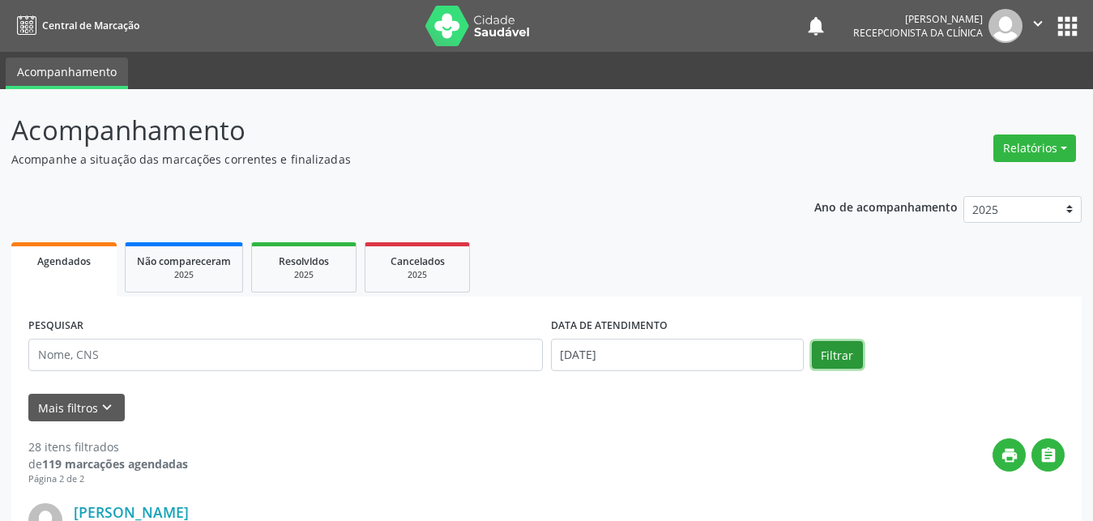
click at [820, 357] on button "Filtrar" at bounding box center [837, 355] width 51 height 28
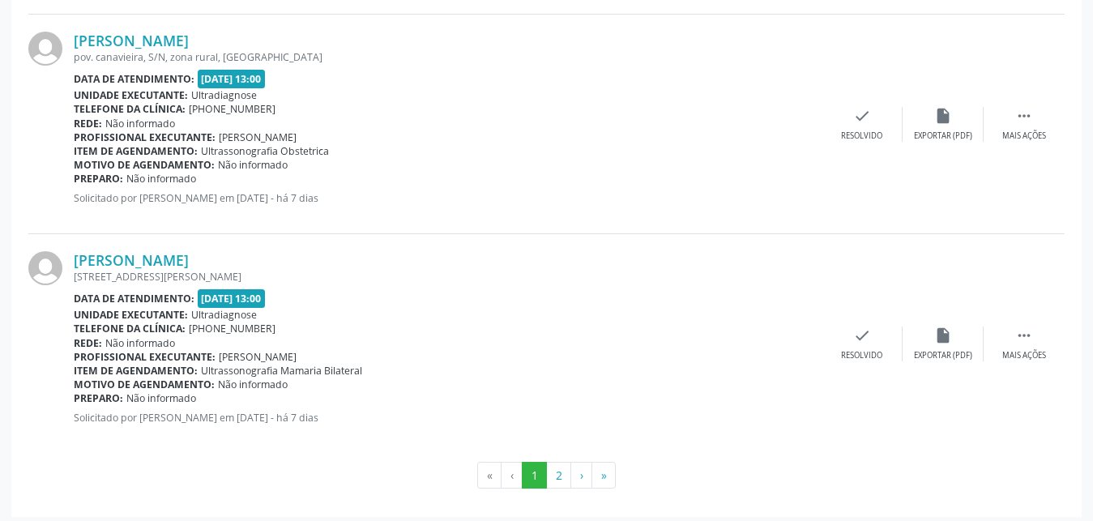
scroll to position [3333, 0]
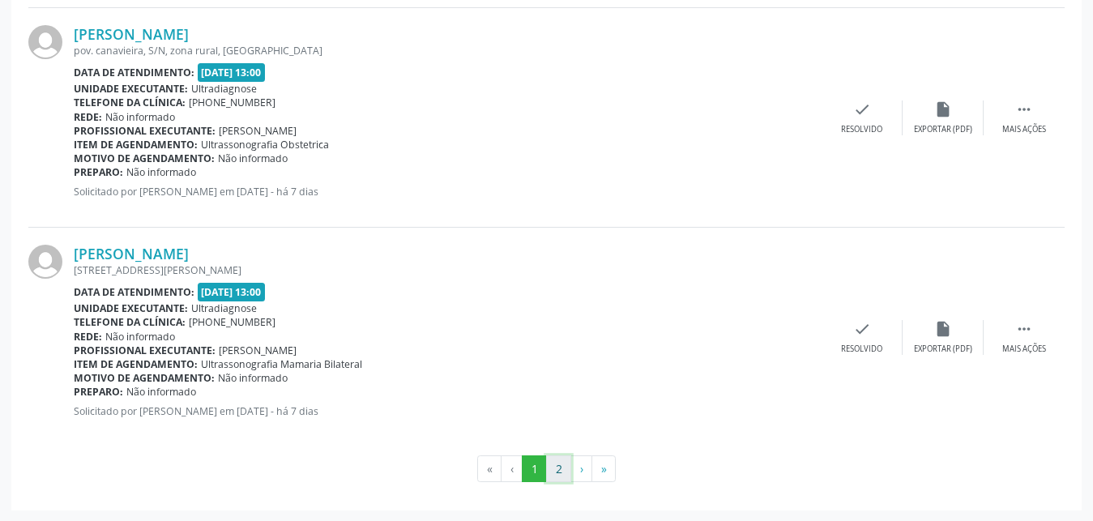
click at [561, 471] on button "2" at bounding box center [558, 469] width 25 height 28
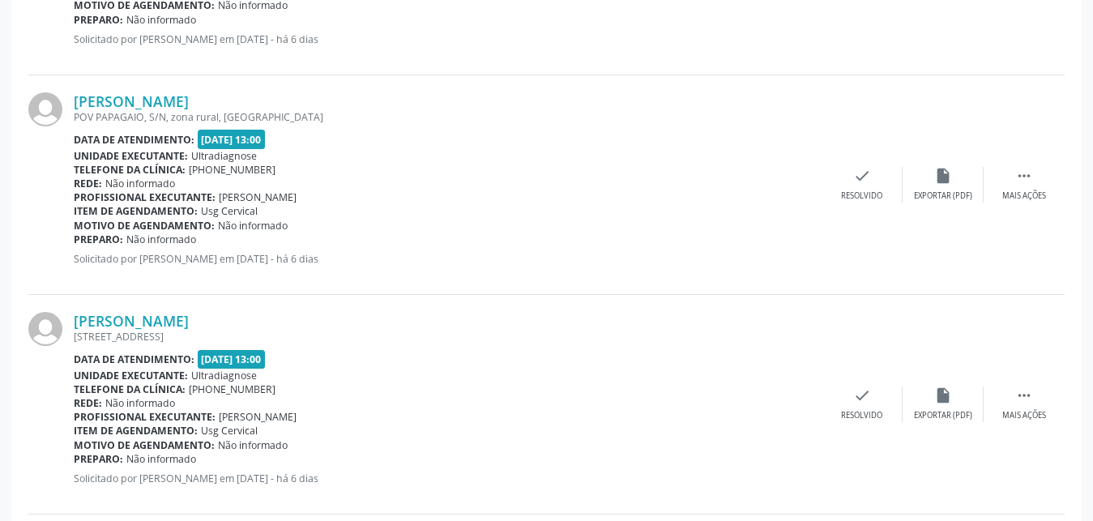
scroll to position [2894, 0]
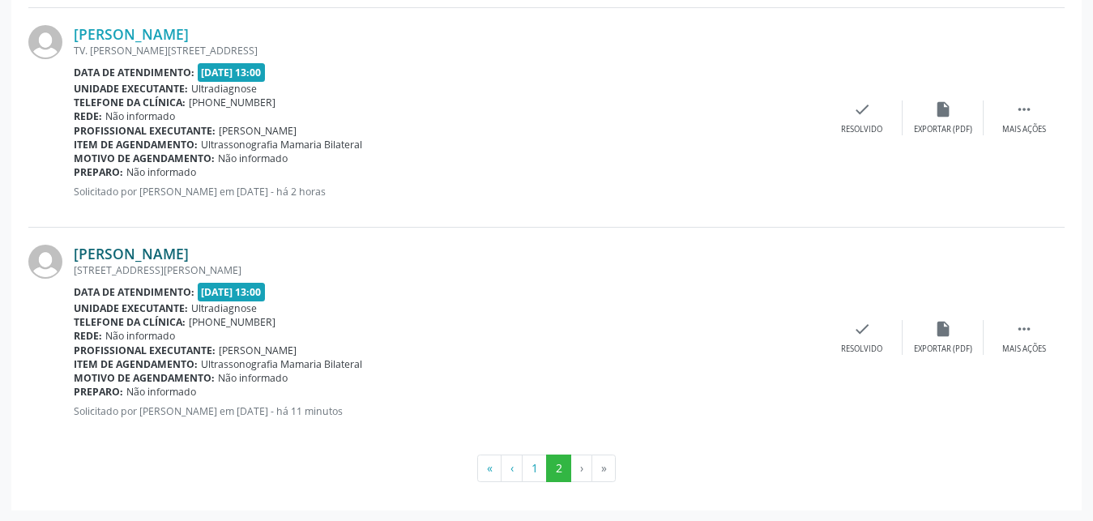
click at [124, 256] on link "[PERSON_NAME]" at bounding box center [131, 254] width 115 height 18
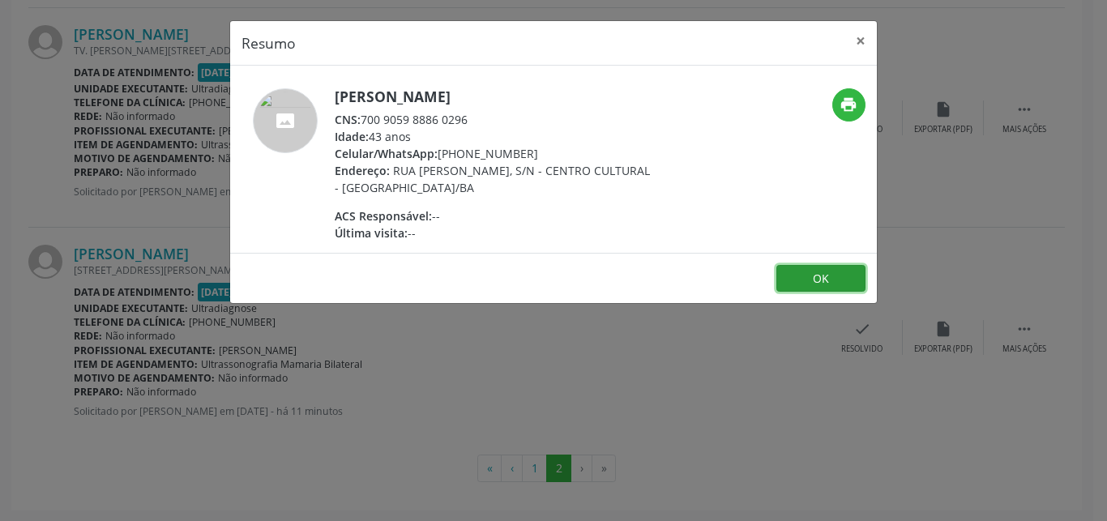
click at [830, 278] on button "OK" at bounding box center [820, 279] width 89 height 28
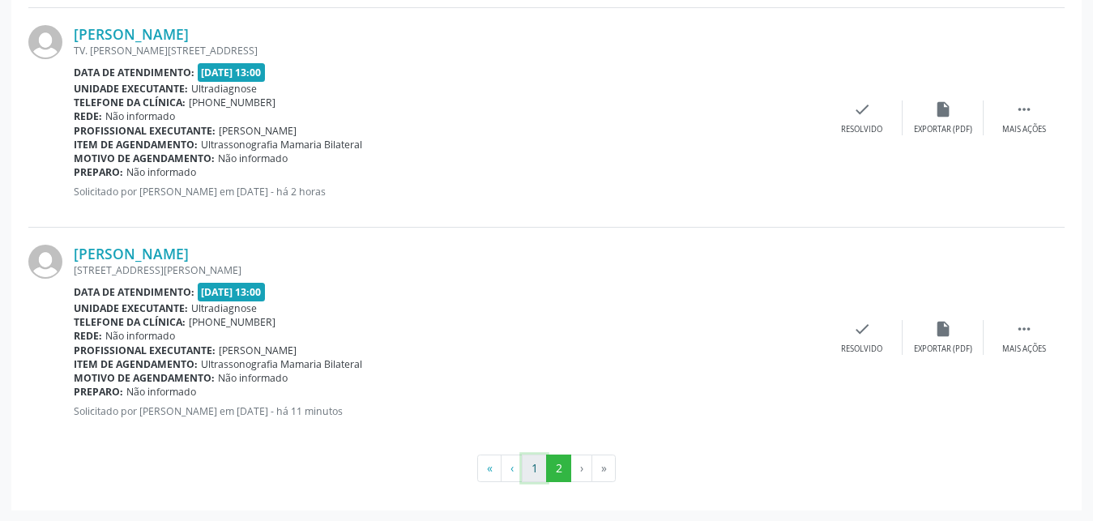
click at [531, 477] on button "1" at bounding box center [534, 468] width 25 height 28
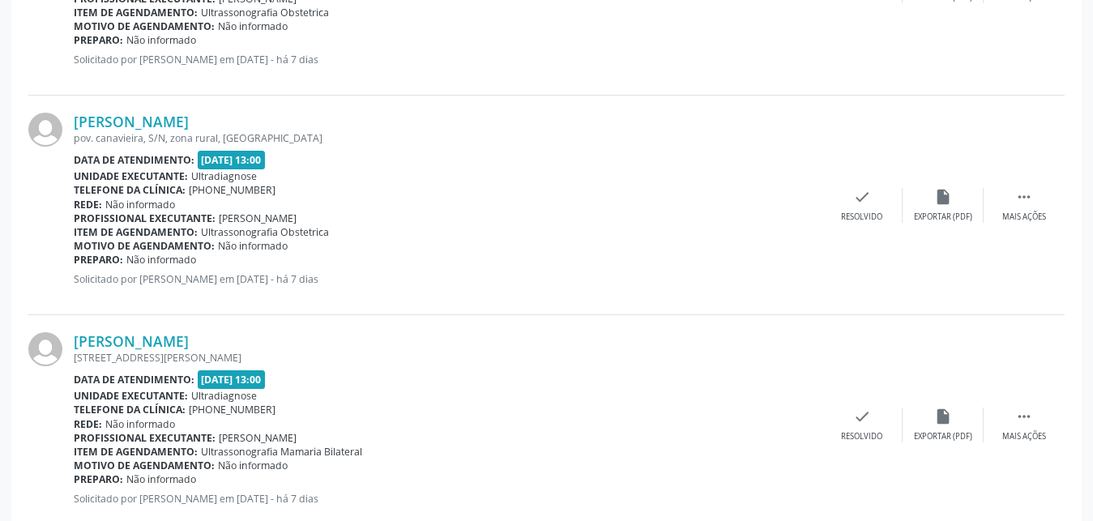
scroll to position [3276, 0]
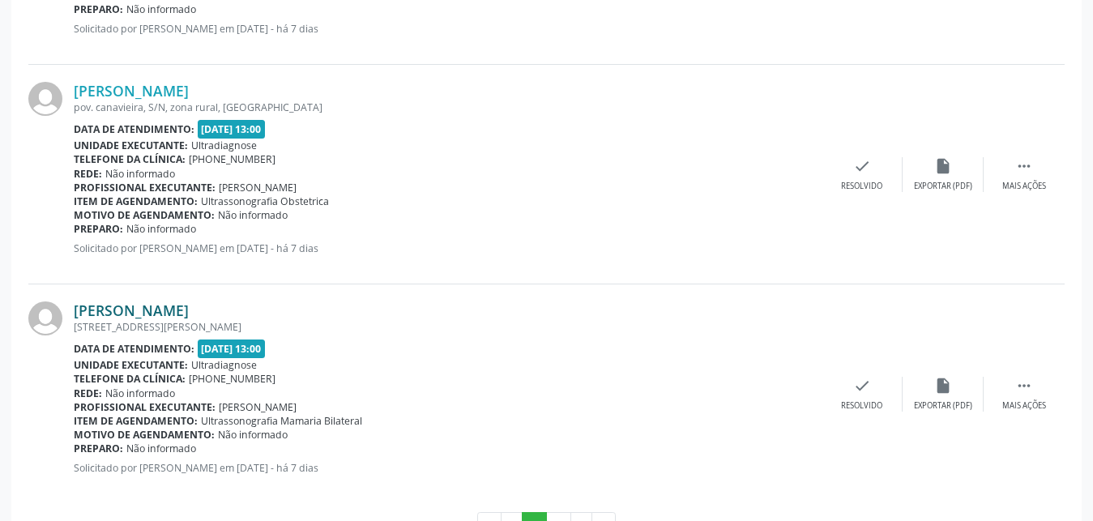
click at [148, 313] on link "[PERSON_NAME]" at bounding box center [131, 310] width 115 height 18
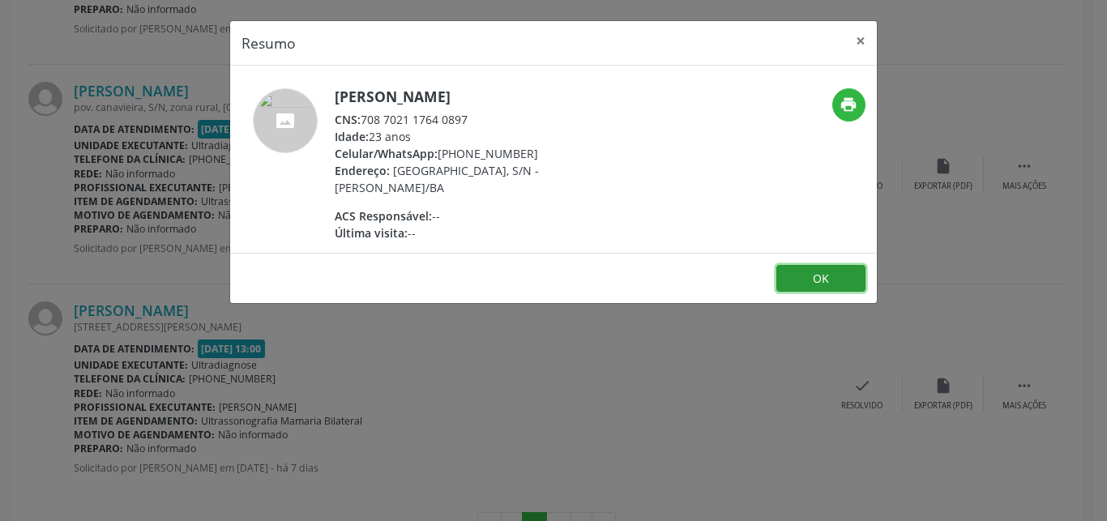
click at [852, 275] on button "OK" at bounding box center [820, 279] width 89 height 28
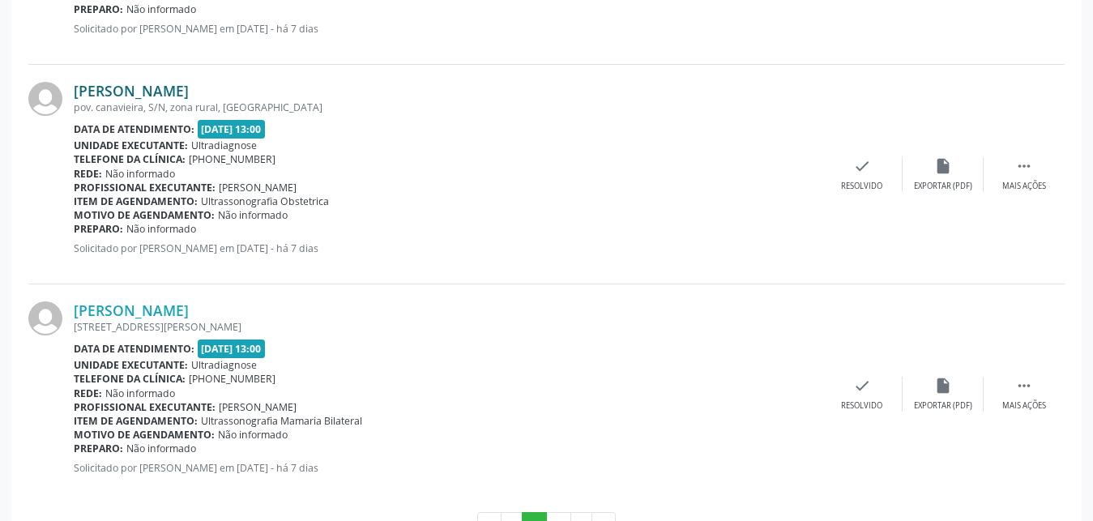
click at [138, 97] on link "[PERSON_NAME]" at bounding box center [131, 91] width 115 height 18
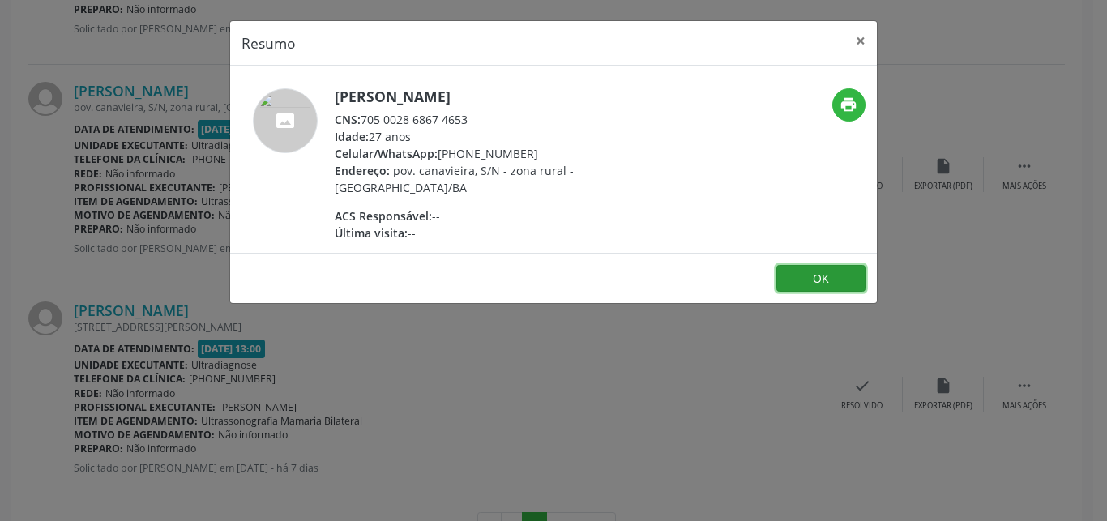
click at [811, 274] on button "OK" at bounding box center [820, 279] width 89 height 28
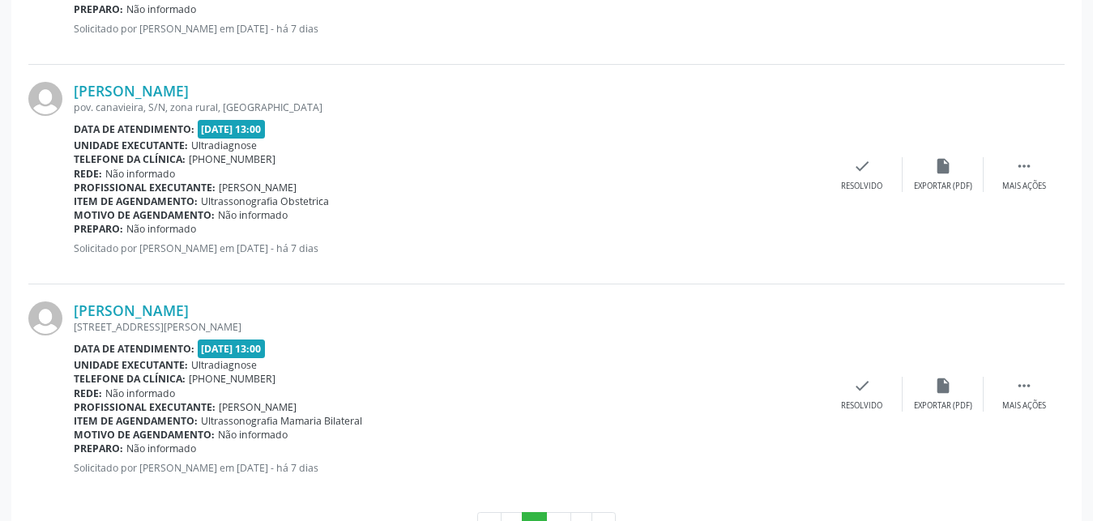
scroll to position [3333, 0]
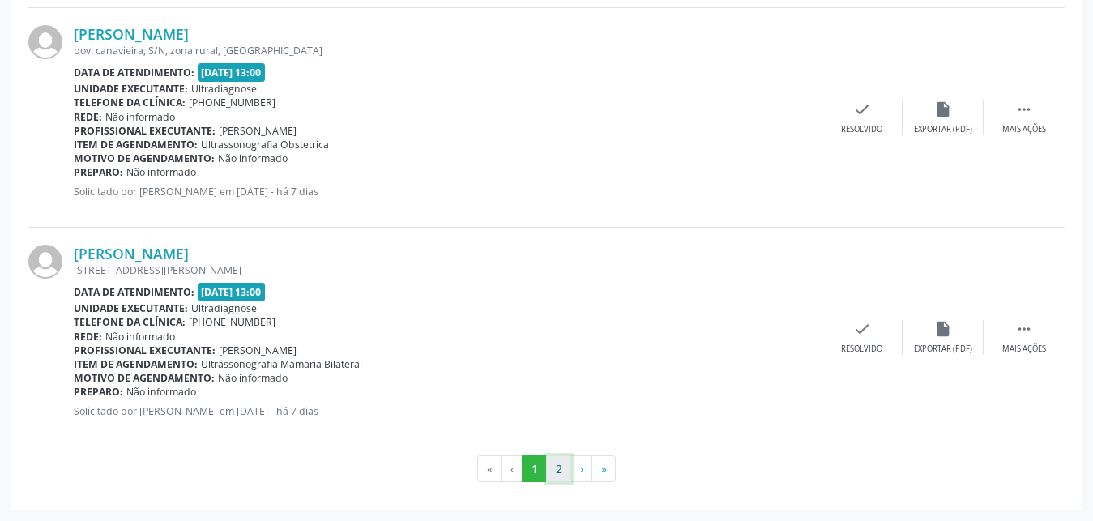
click at [563, 463] on button "2" at bounding box center [558, 469] width 25 height 28
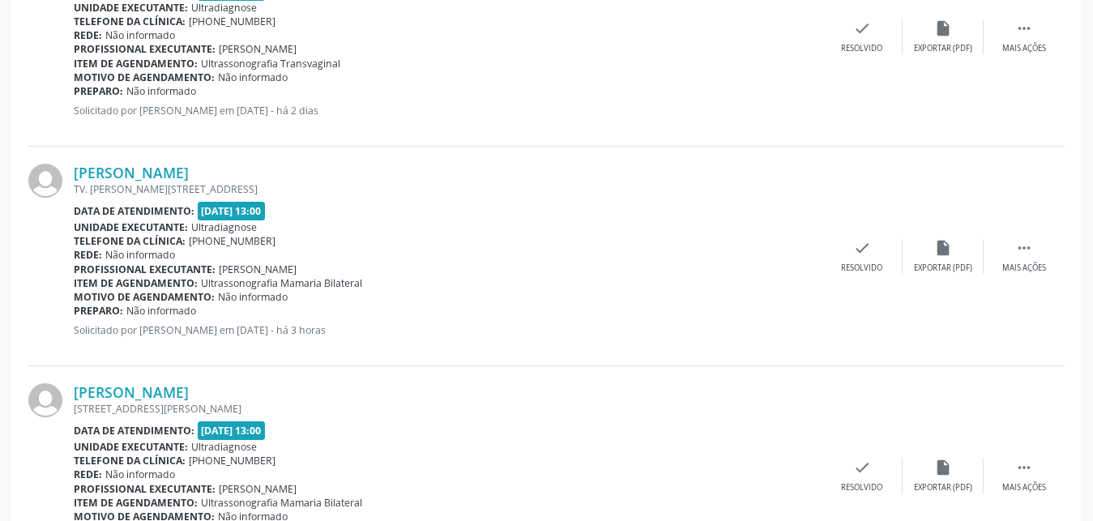
scroll to position [2894, 0]
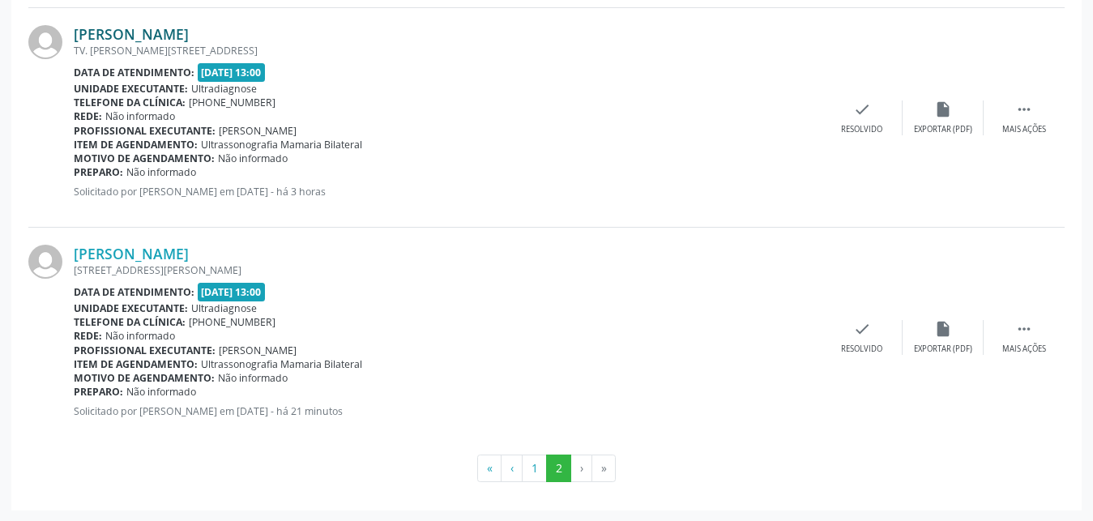
click at [114, 32] on link "[PERSON_NAME]" at bounding box center [131, 34] width 115 height 18
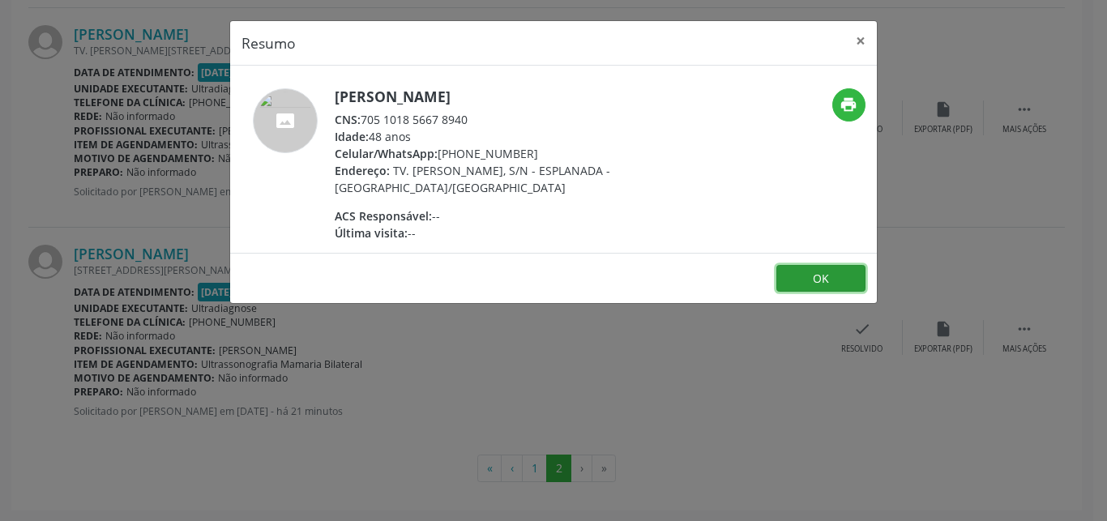
click at [800, 277] on button "OK" at bounding box center [820, 279] width 89 height 28
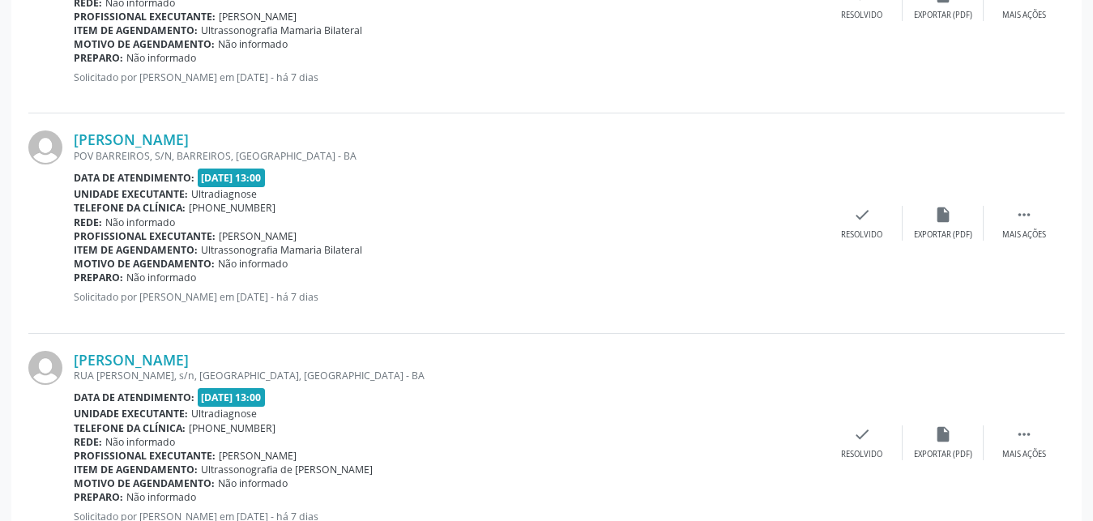
scroll to position [1026, 0]
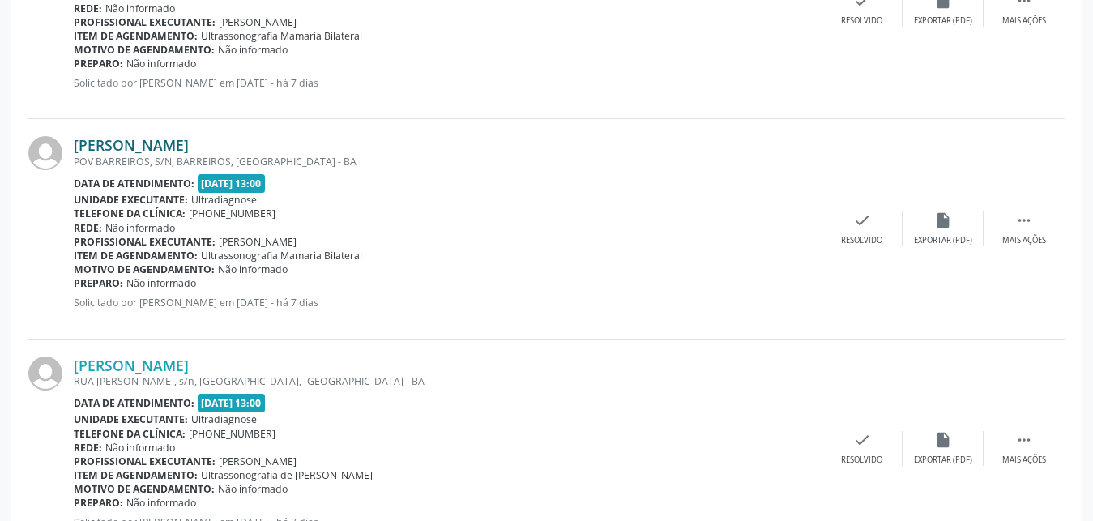
click at [161, 148] on link "[PERSON_NAME]" at bounding box center [131, 145] width 115 height 18
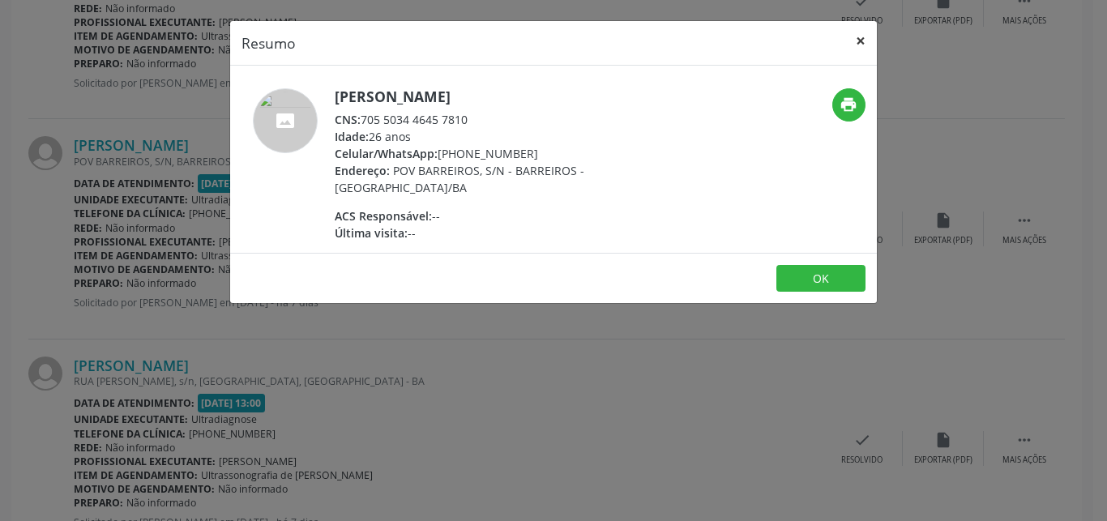
click at [863, 34] on button "×" at bounding box center [860, 41] width 32 height 40
